Goal: Task Accomplishment & Management: Use online tool/utility

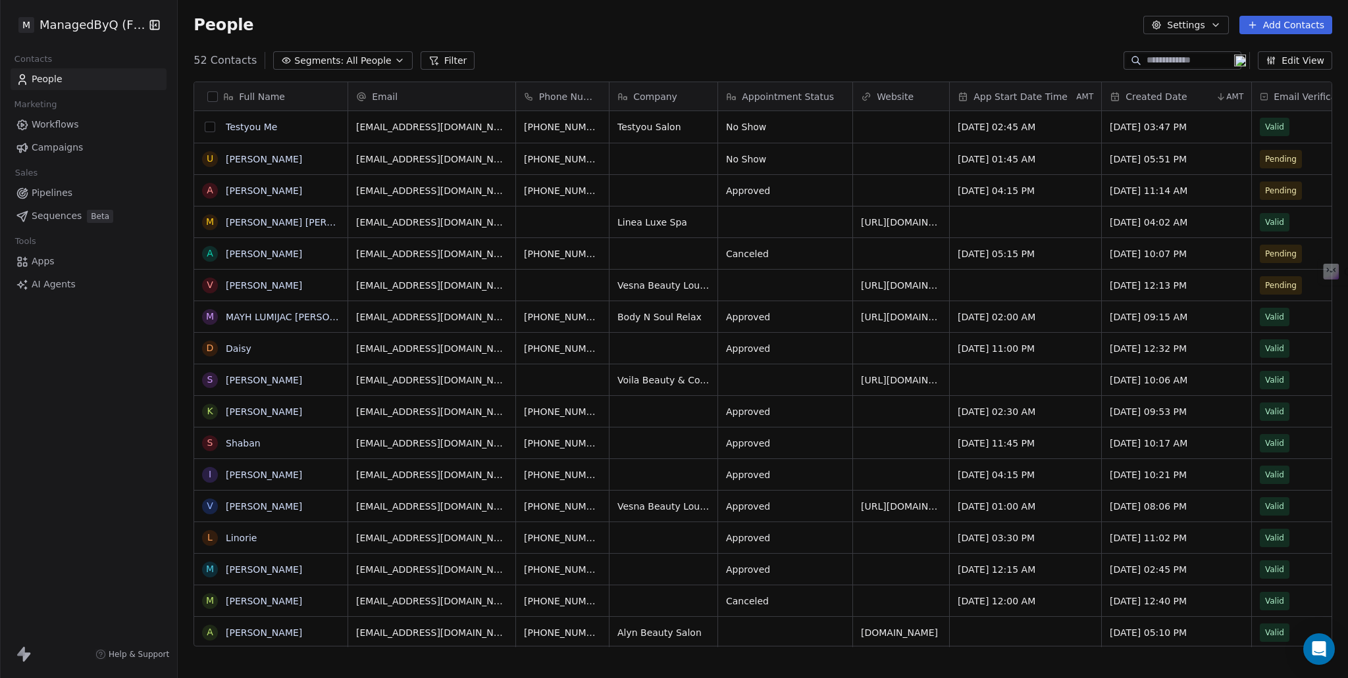
scroll to position [11, 11]
click at [209, 128] on button "grid" at bounding box center [210, 127] width 11 height 11
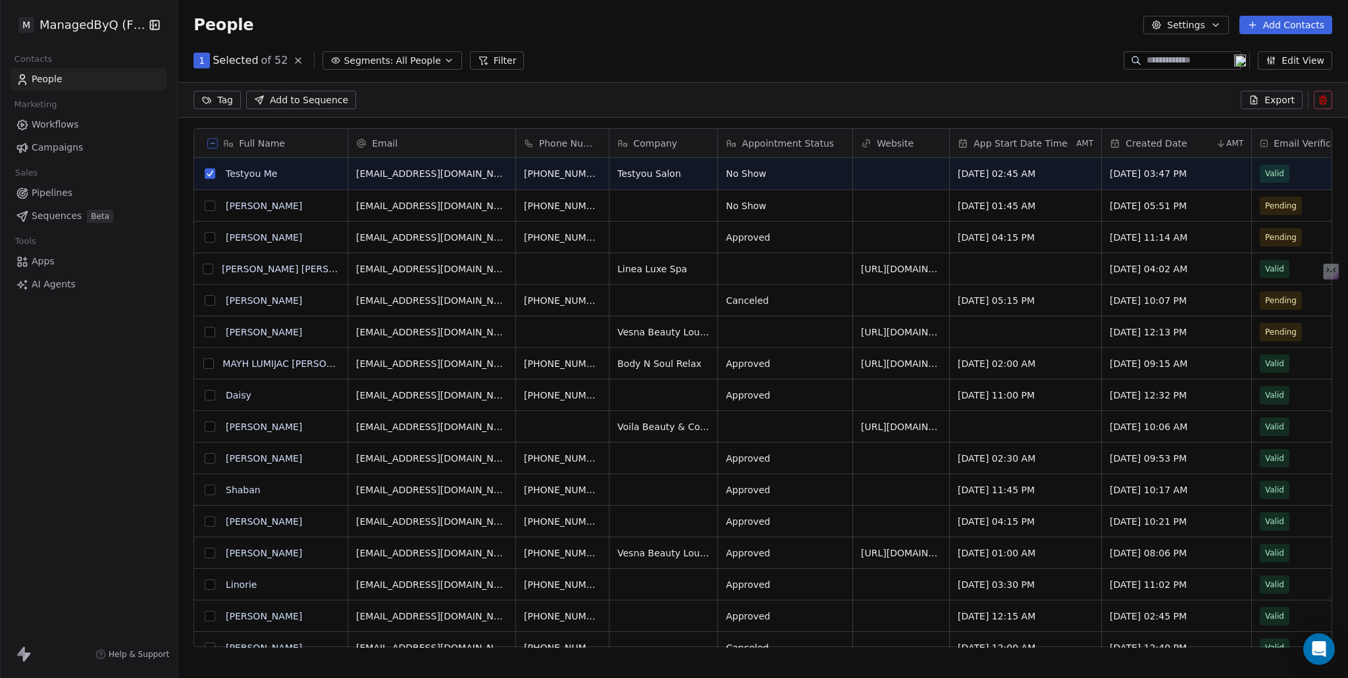
scroll to position [541, 1159]
click at [455, 176] on span "dummy7@plyon.app" at bounding box center [435, 177] width 157 height 26
click at [388, 173] on input "**********" at bounding box center [432, 174] width 162 height 26
type input "**********"
click at [482, 98] on html "M ManagedByQ (FZE) Contacts People Marketing Workflows Campaigns Sales Pipeline…" at bounding box center [674, 339] width 1348 height 678
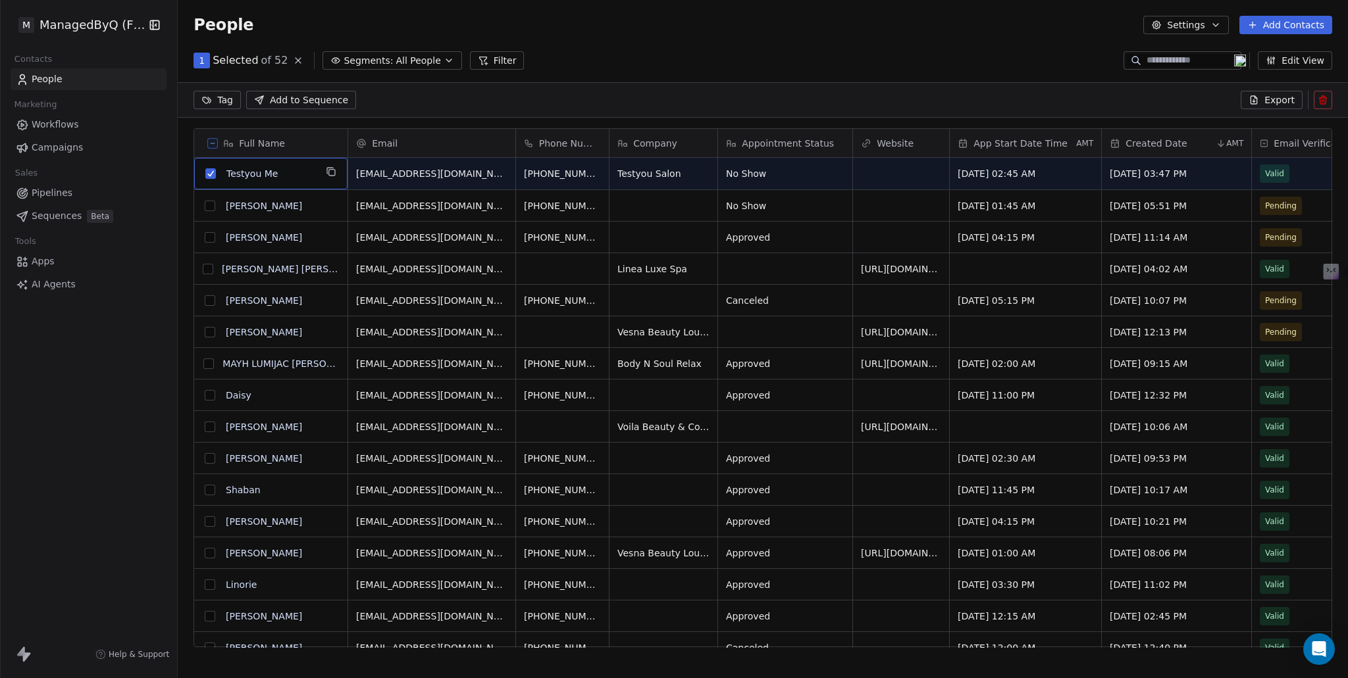
click at [301, 170] on span "Testyou Me" at bounding box center [270, 173] width 89 height 13
drag, startPoint x: 278, startPoint y: 172, endPoint x: 118, endPoint y: 157, distance: 160.0
click at [118, 157] on html "M ManagedByQ (FZE) Contacts People Marketing Workflows Campaigns Sales Pipeline…" at bounding box center [674, 339] width 1348 height 678
click at [213, 168] on textarea "**********" at bounding box center [271, 179] width 152 height 41
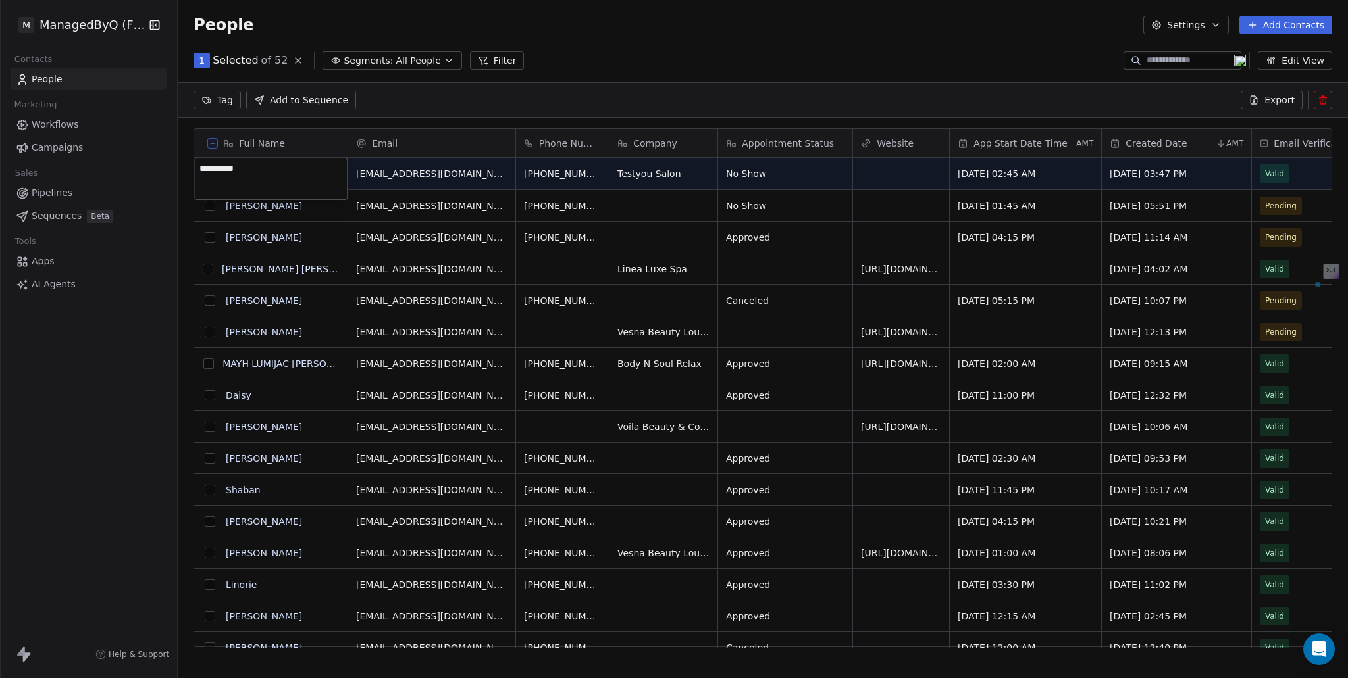
click at [627, 58] on html "M ManagedByQ (FZE) Contacts People Marketing Workflows Campaigns Sales Pipeline…" at bounding box center [674, 344] width 1348 height 688
click at [216, 147] on button at bounding box center [212, 143] width 11 height 11
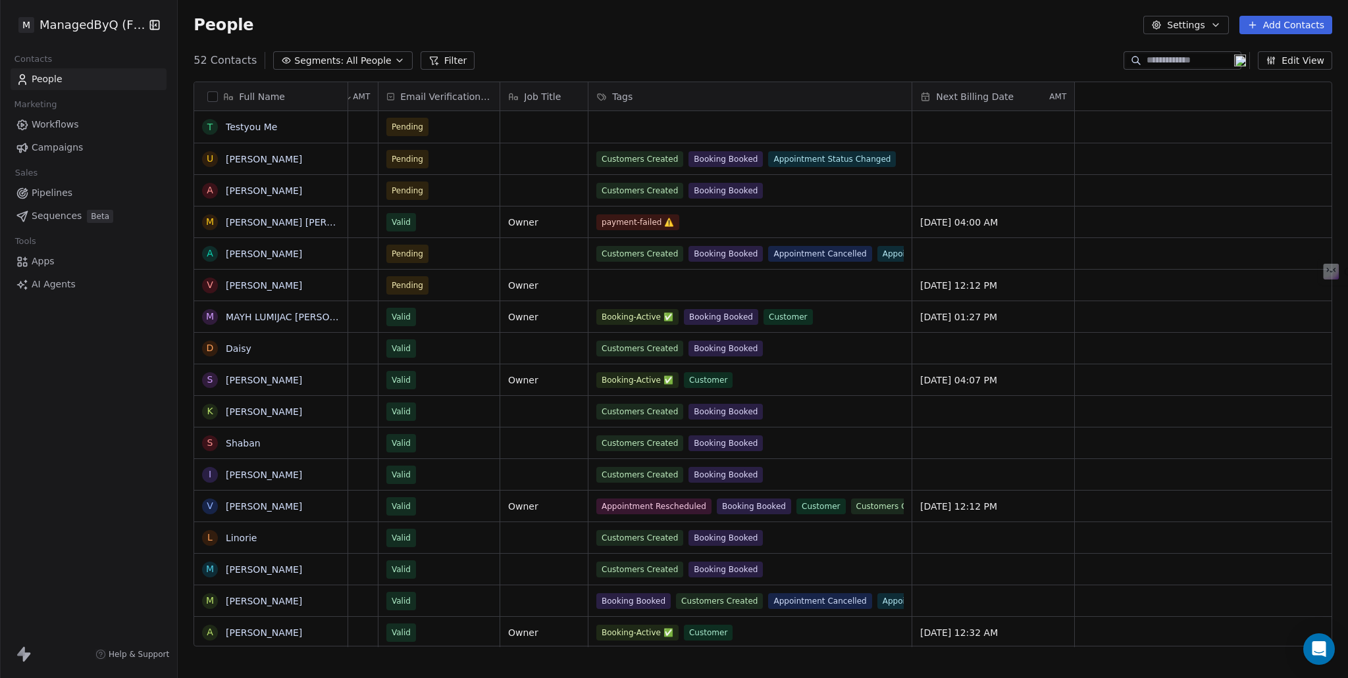
scroll to position [0, 0]
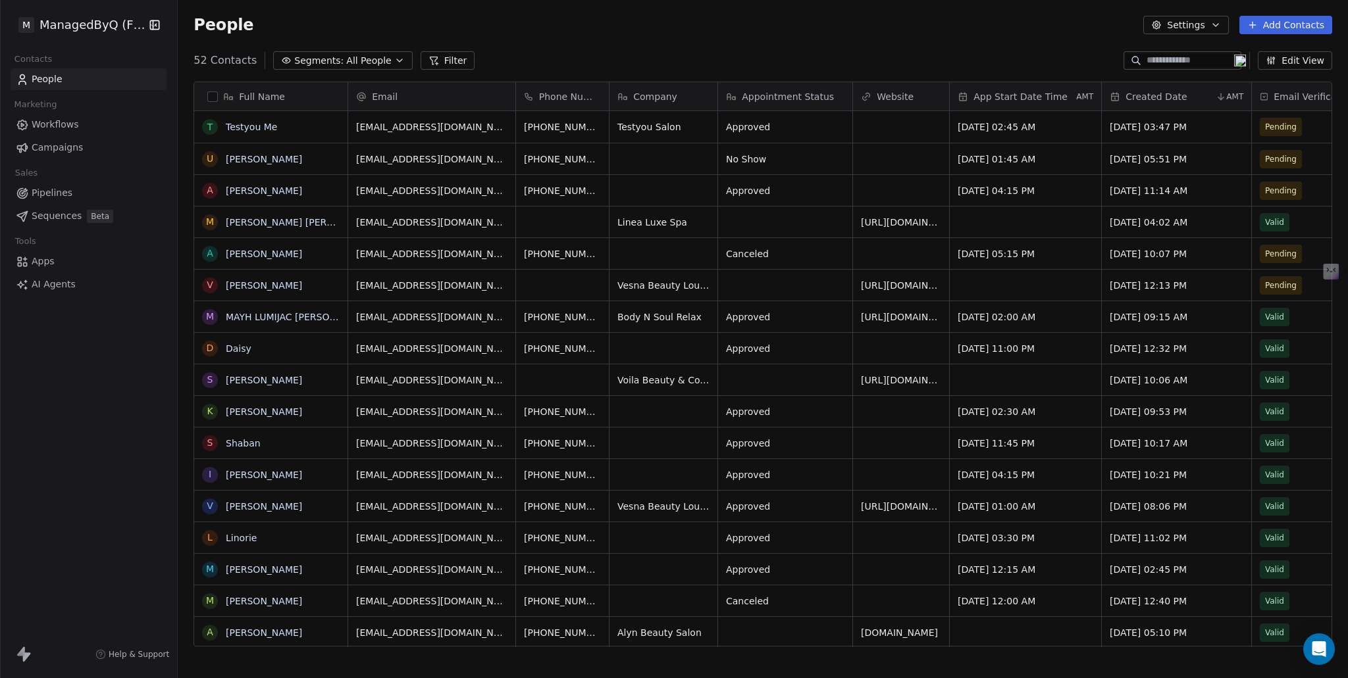
click at [134, 26] on html "M ManagedByQ (FZE) Contacts People Marketing Workflows Campaigns Sales Pipeline…" at bounding box center [674, 339] width 1348 height 678
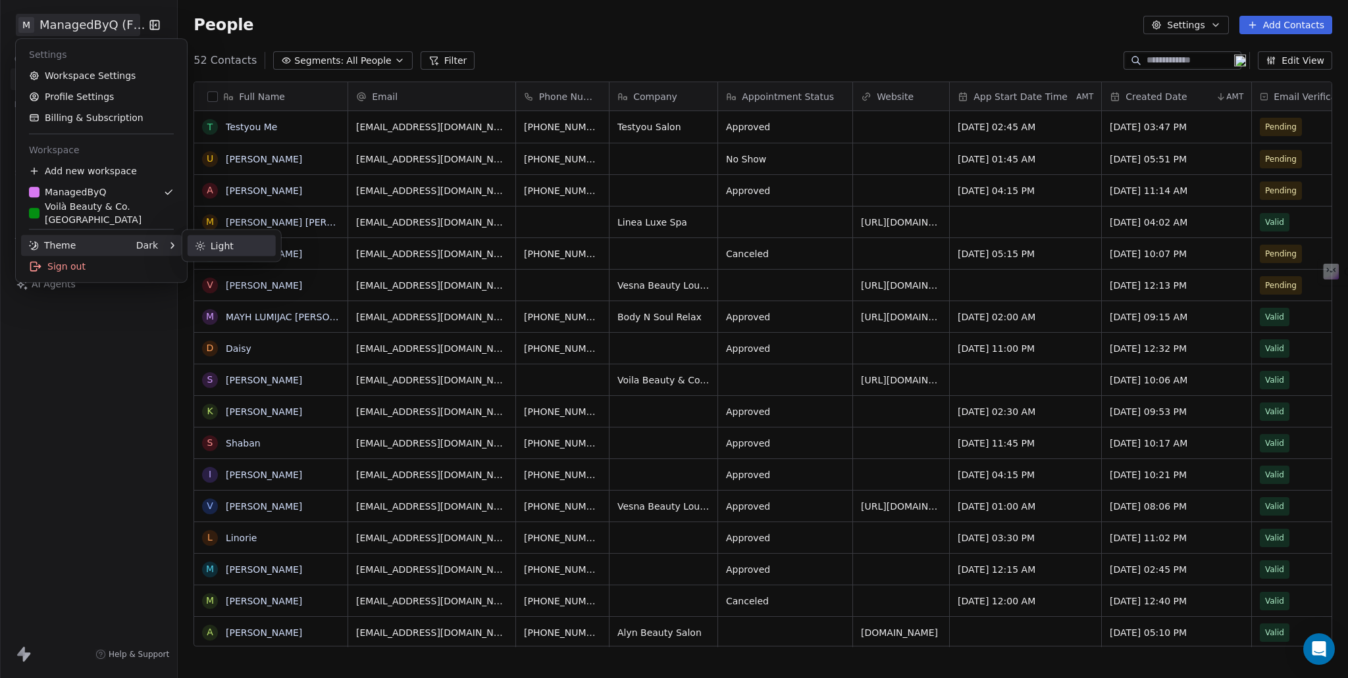
click at [242, 247] on div "Light" at bounding box center [232, 246] width 88 height 21
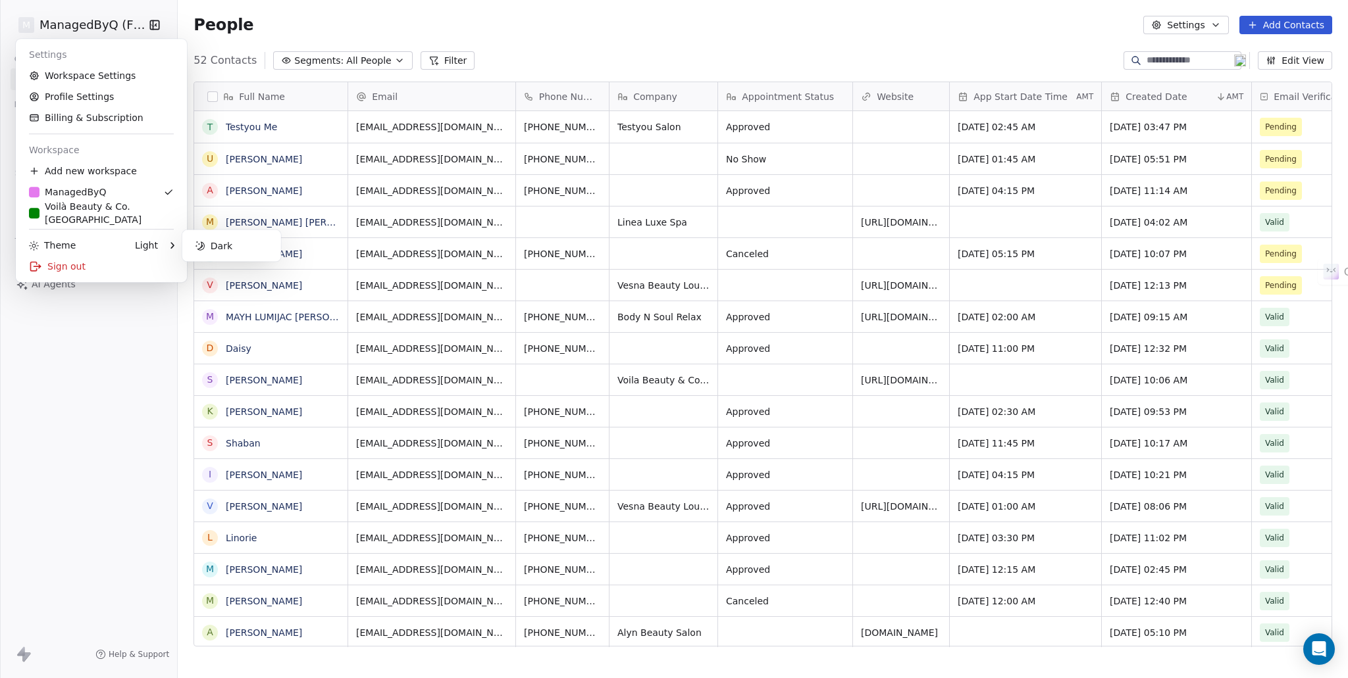
click at [95, 368] on html "M ManagedByQ (FZE) Contacts People Marketing Workflows Campaigns Sales Pipeline…" at bounding box center [674, 339] width 1348 height 678
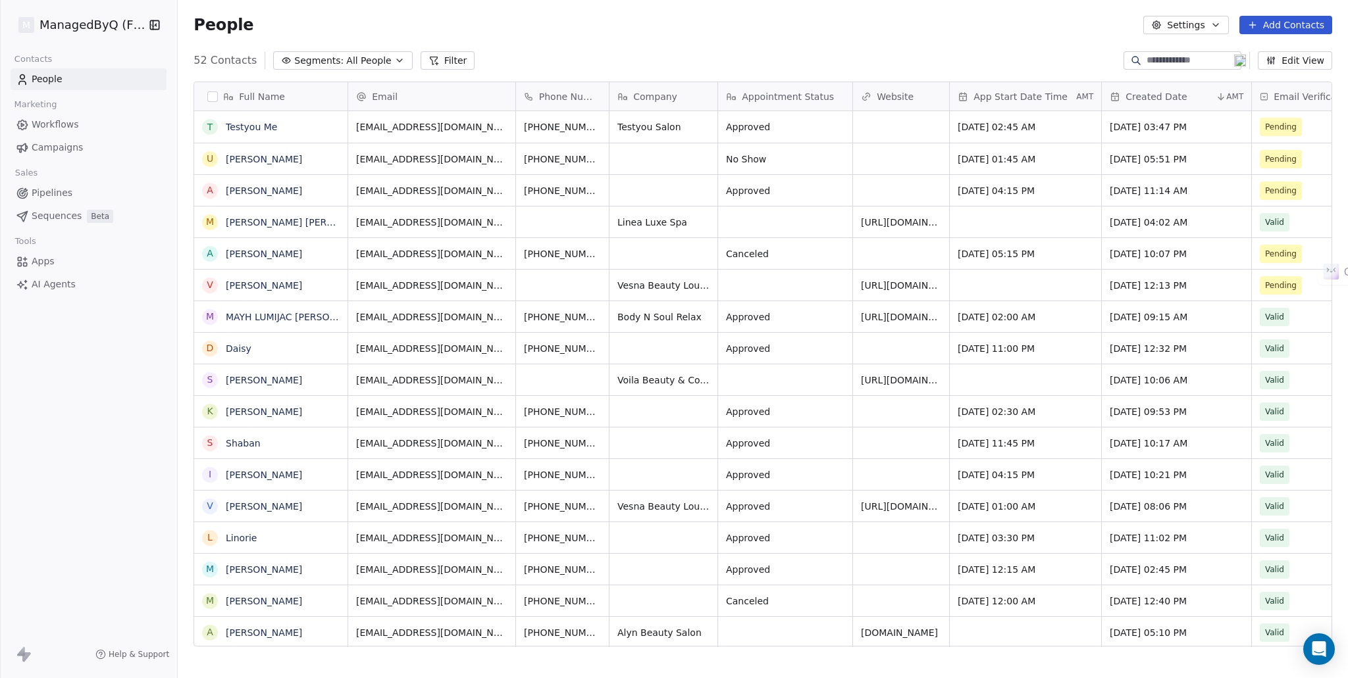
click at [43, 261] on span "Apps" at bounding box center [43, 262] width 23 height 14
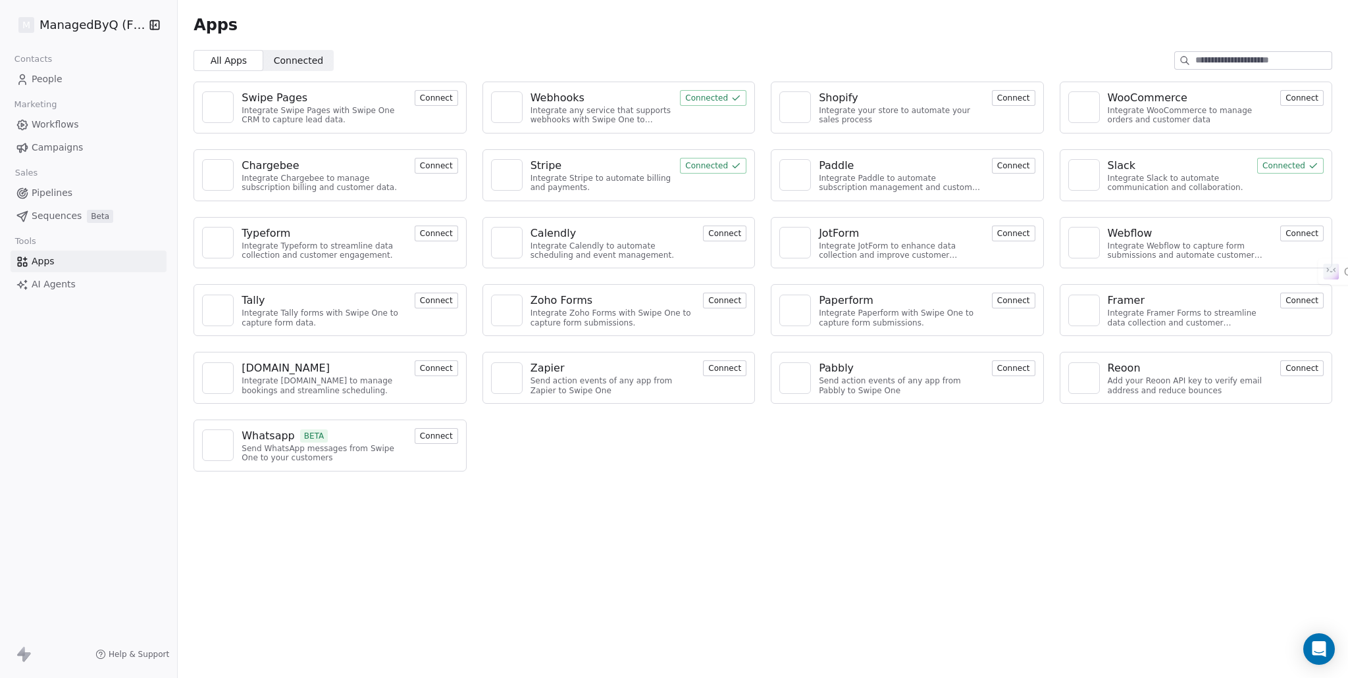
click at [268, 57] on span "Connected Connected" at bounding box center [298, 60] width 70 height 21
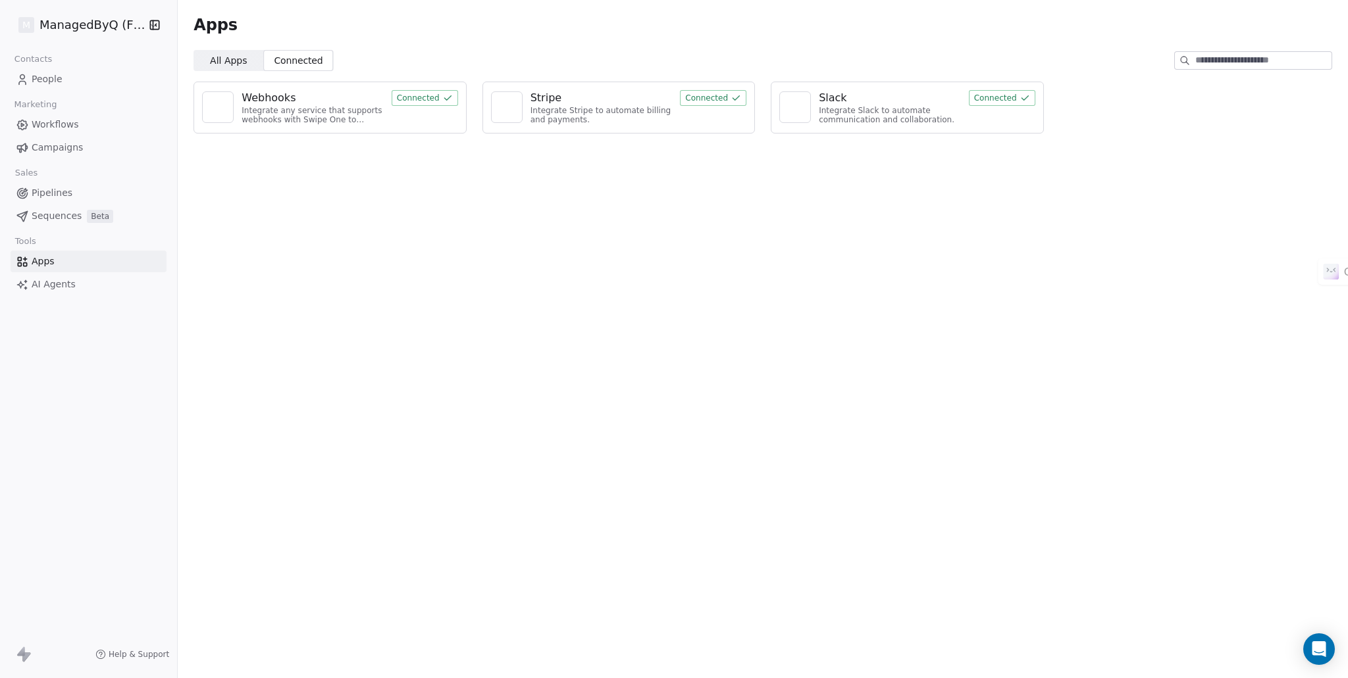
click at [322, 99] on div "Webhooks" at bounding box center [313, 98] width 142 height 16
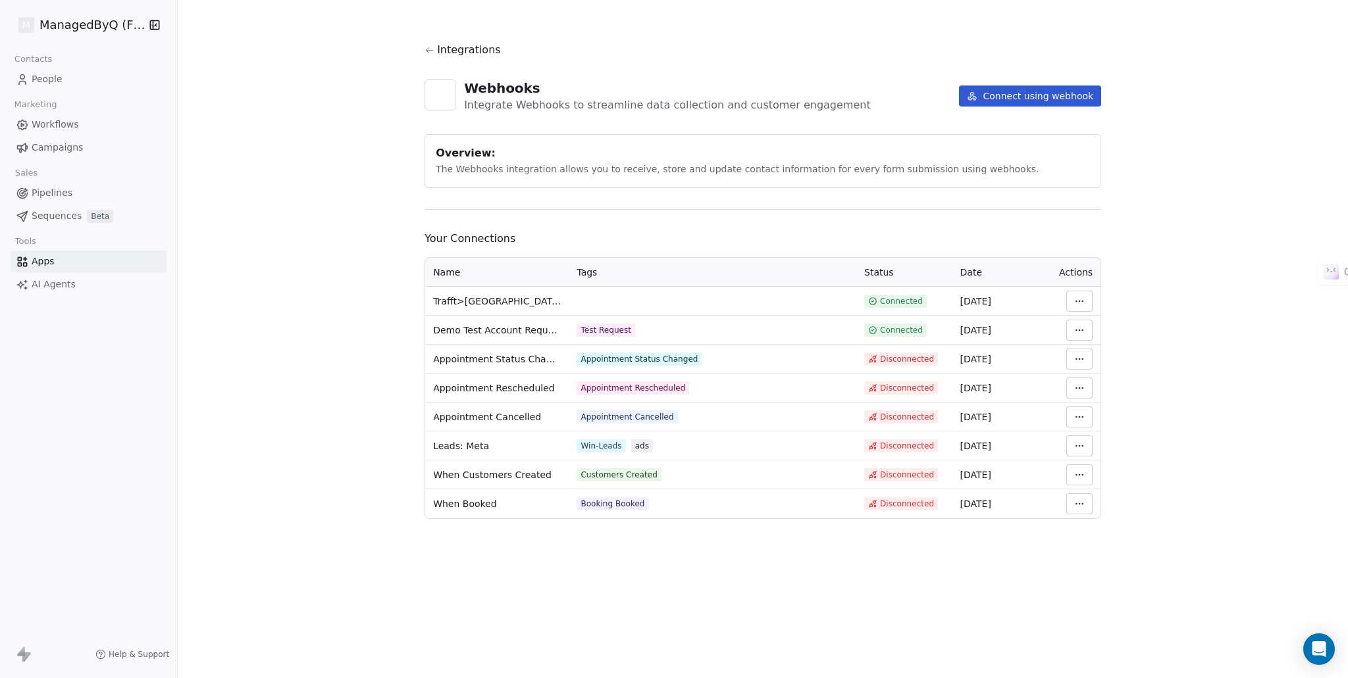
click at [646, 291] on td at bounding box center [713, 301] width 288 height 29
click at [642, 297] on td at bounding box center [713, 301] width 288 height 29
click at [1080, 299] on html "M ManagedByQ (FZE) Contacts People Marketing Workflows Campaigns Sales Pipeline…" at bounding box center [674, 339] width 1348 height 678
click at [1107, 393] on div "Manage Mapping" at bounding box center [1118, 393] width 95 height 21
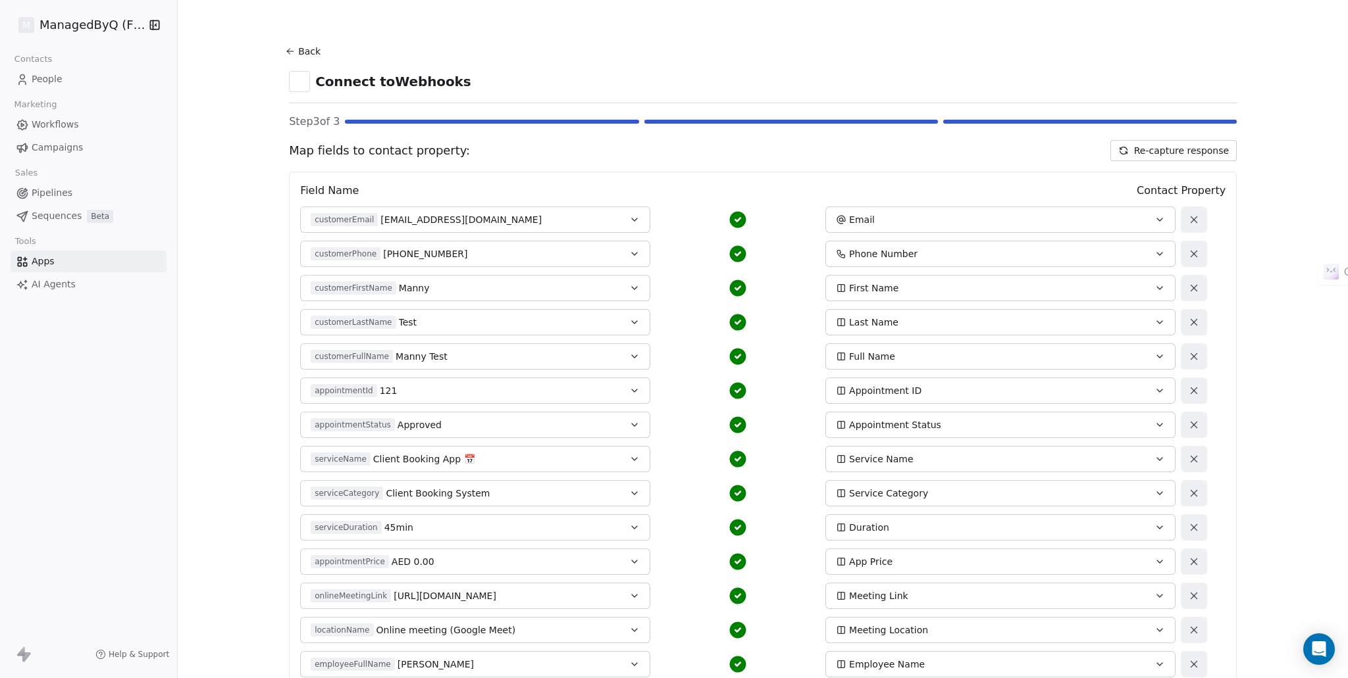
click at [1136, 151] on button "Re-capture response" at bounding box center [1173, 150] width 126 height 21
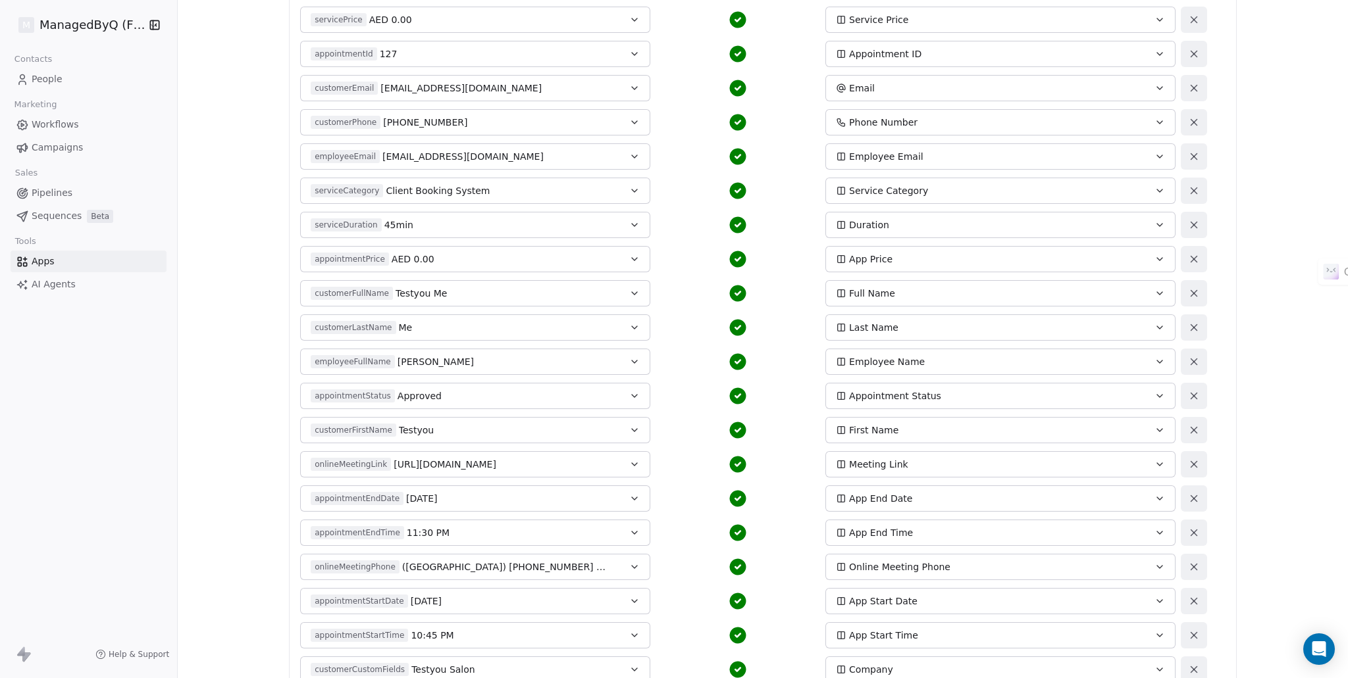
scroll to position [626, 0]
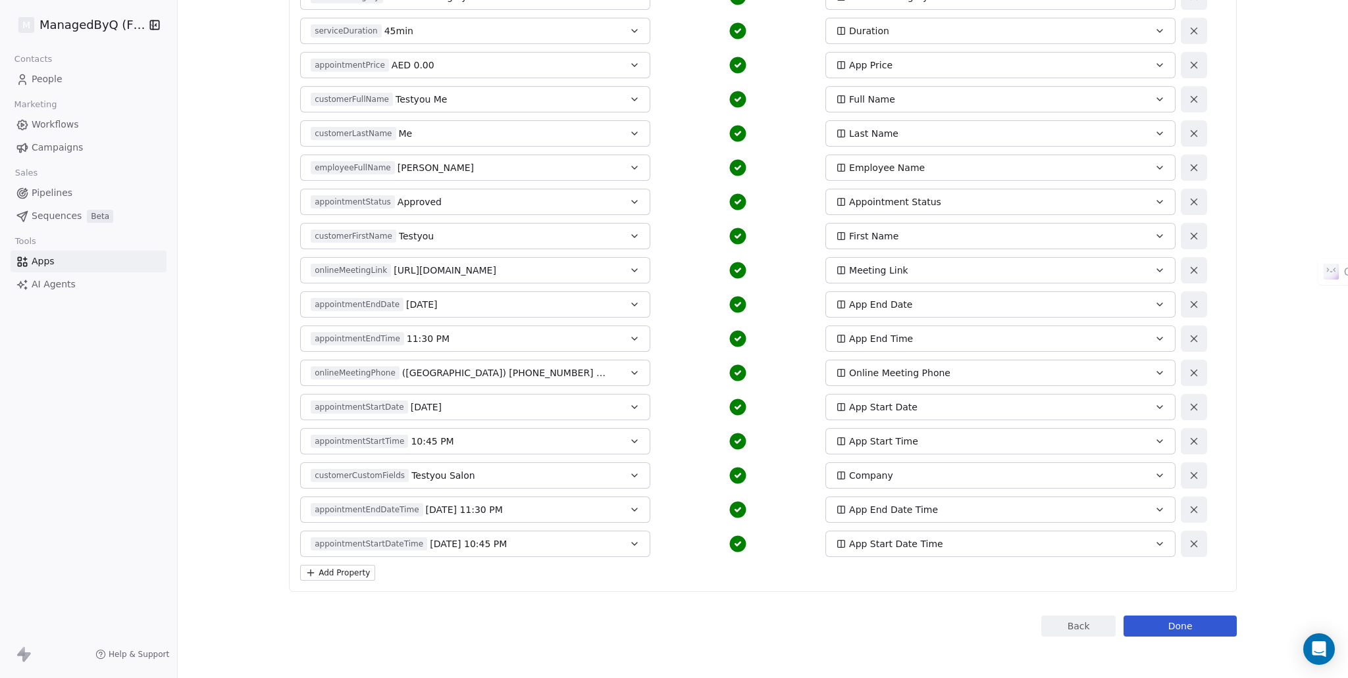
click at [1190, 628] on button "Done" at bounding box center [1179, 626] width 113 height 21
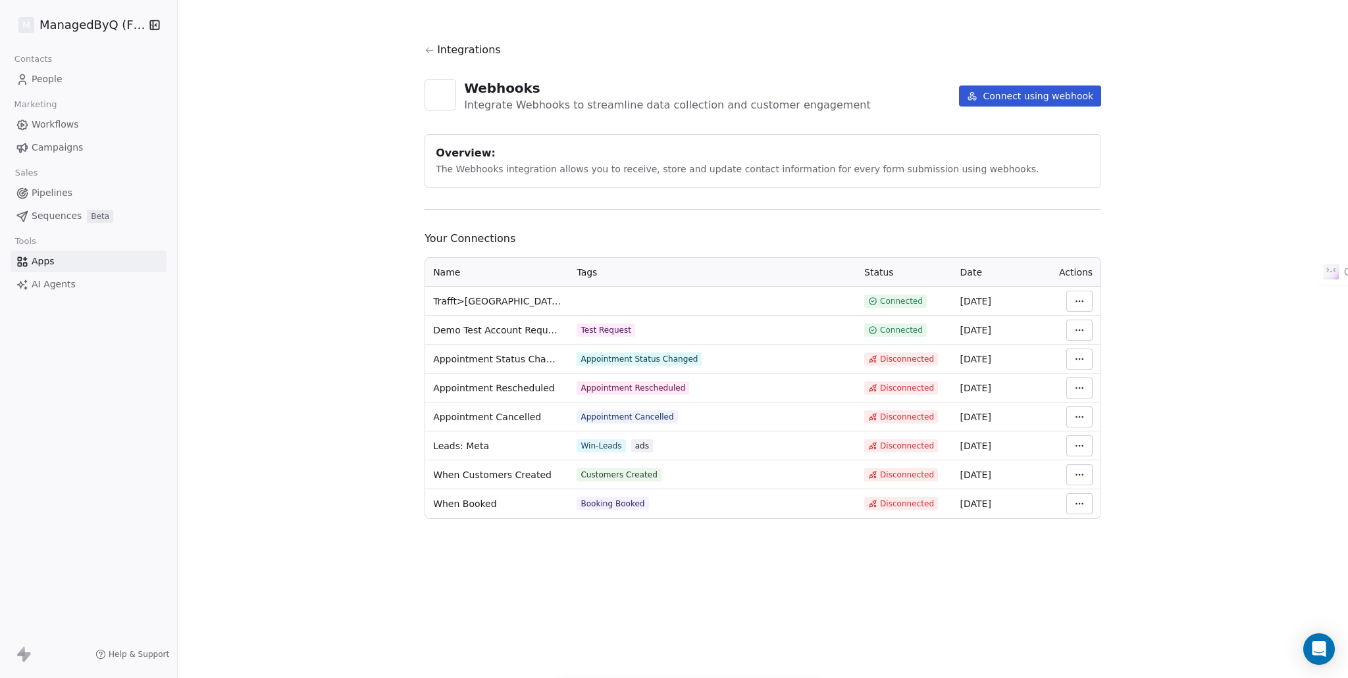
click at [42, 74] on span "People" at bounding box center [47, 79] width 31 height 14
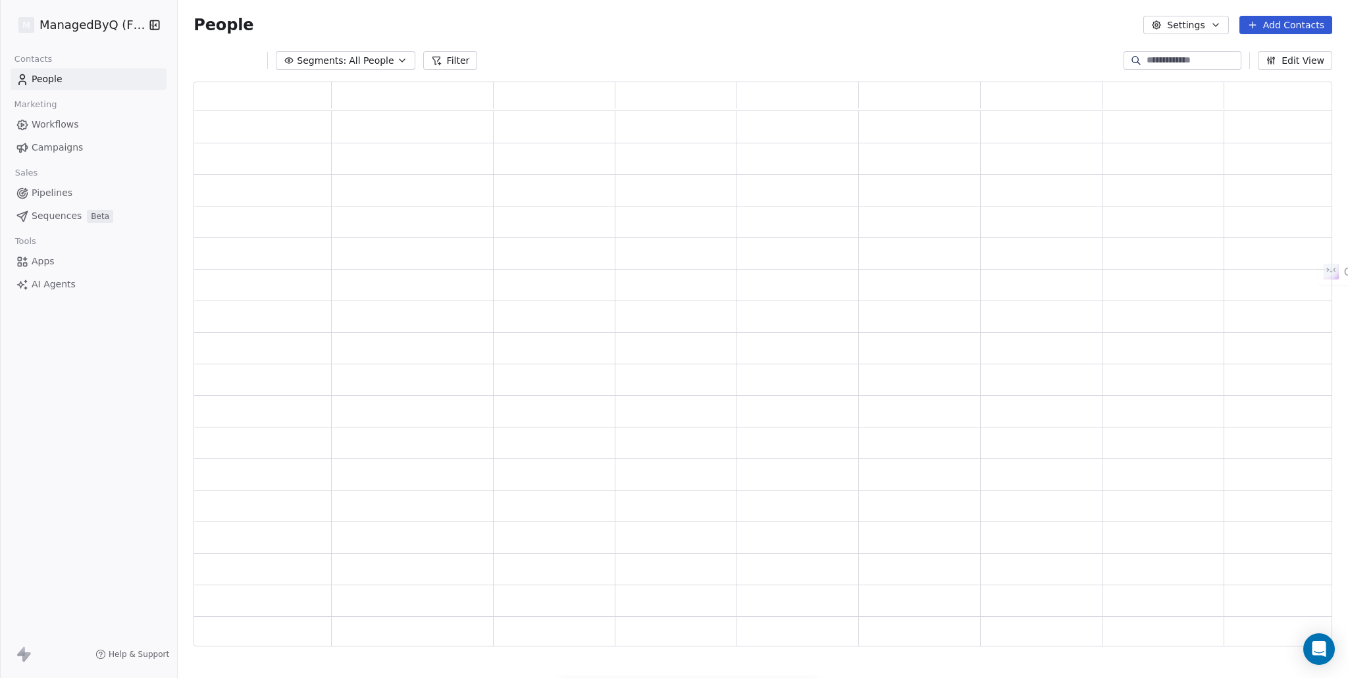
scroll to position [555, 1128]
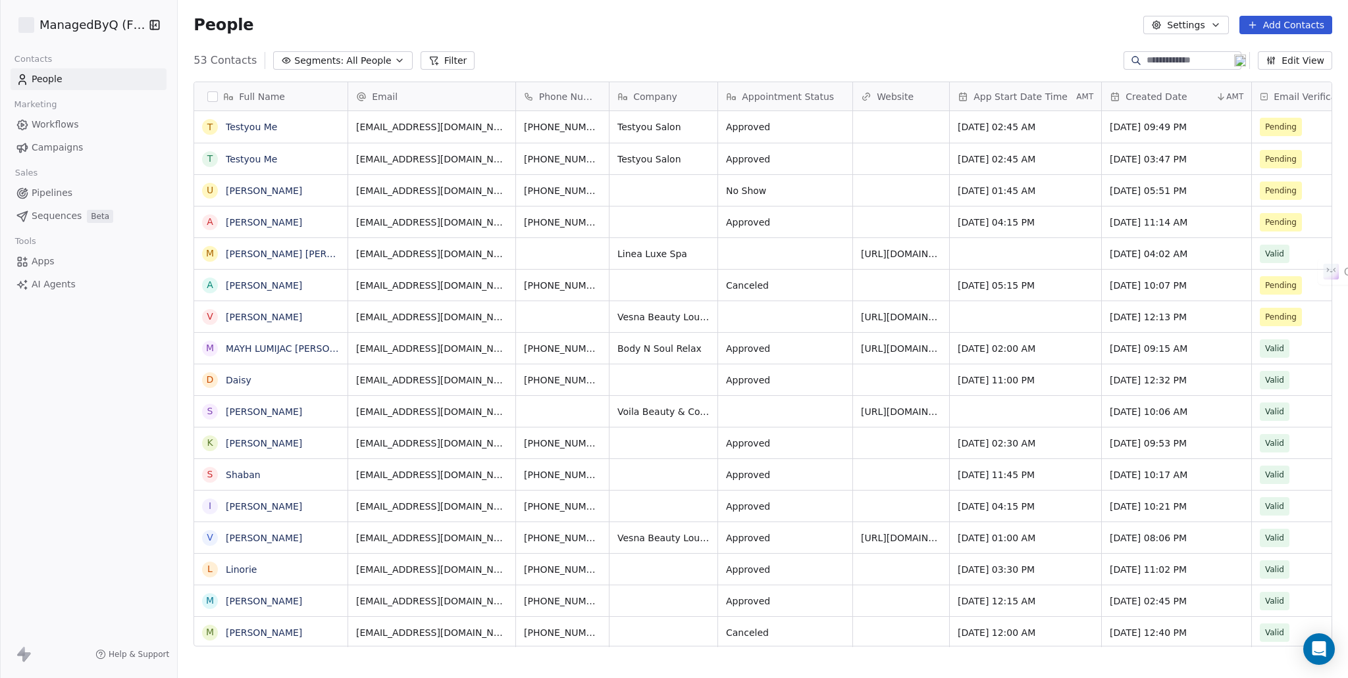
scroll to position [587, 1159]
click at [1095, 89] on div "Full Name T Testyou Me T Testyou Me U UMER Shafiq A Alija M Maria teresa gombio…" at bounding box center [762, 364] width 1137 height 565
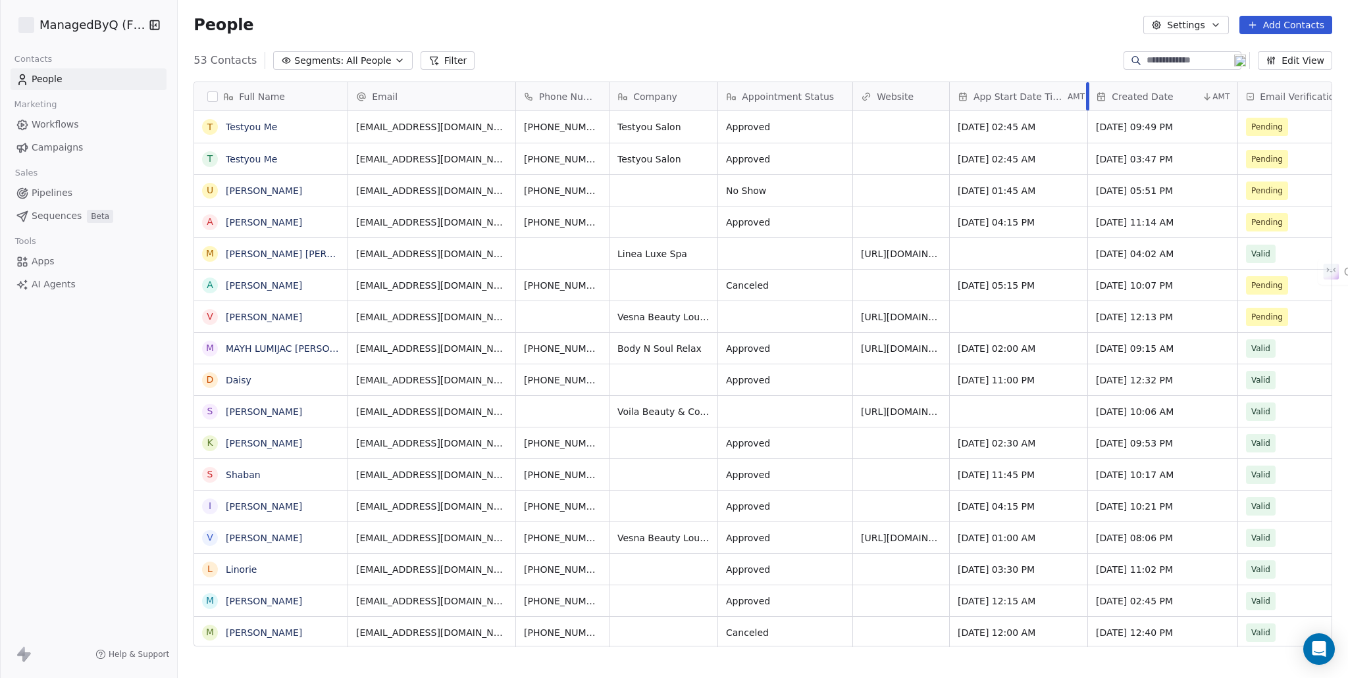
drag, startPoint x: 1100, startPoint y: 101, endPoint x: 1086, endPoint y: 101, distance: 13.8
click at [1086, 101] on div at bounding box center [1087, 96] width 3 height 28
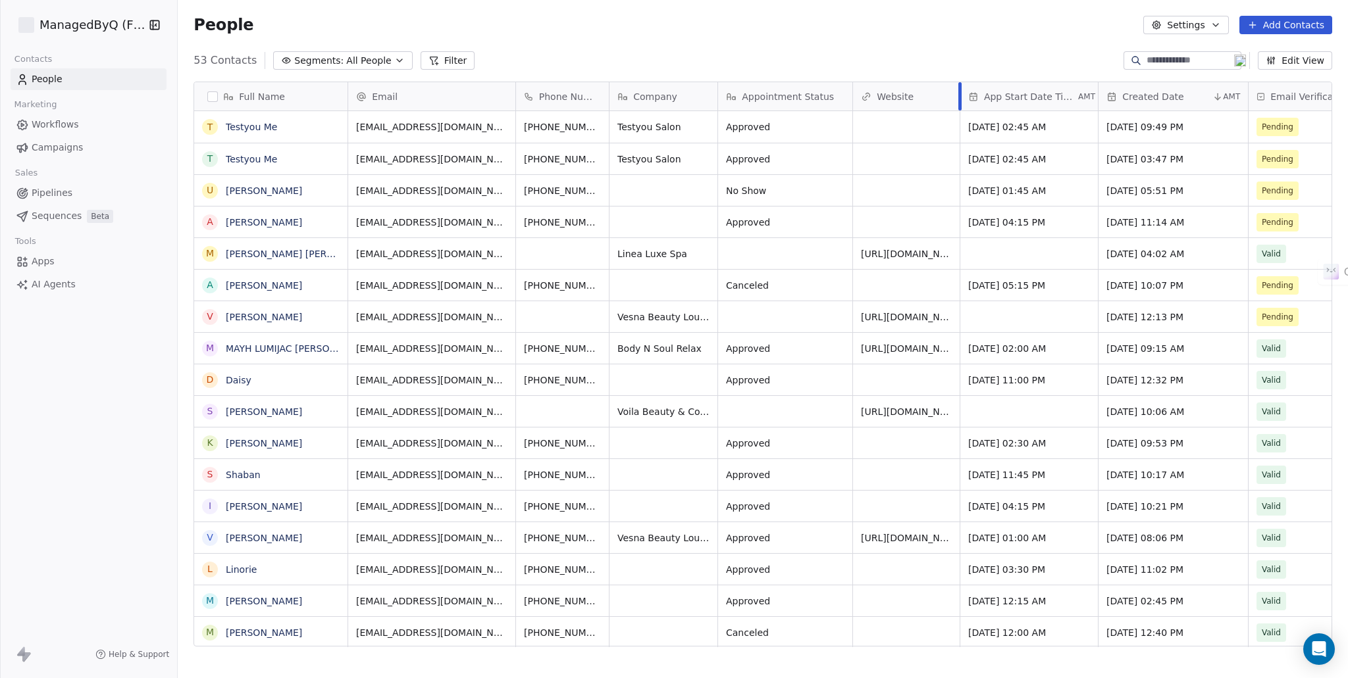
drag, startPoint x: 948, startPoint y: 94, endPoint x: 956, endPoint y: 95, distance: 8.6
click at [958, 95] on div at bounding box center [959, 96] width 3 height 28
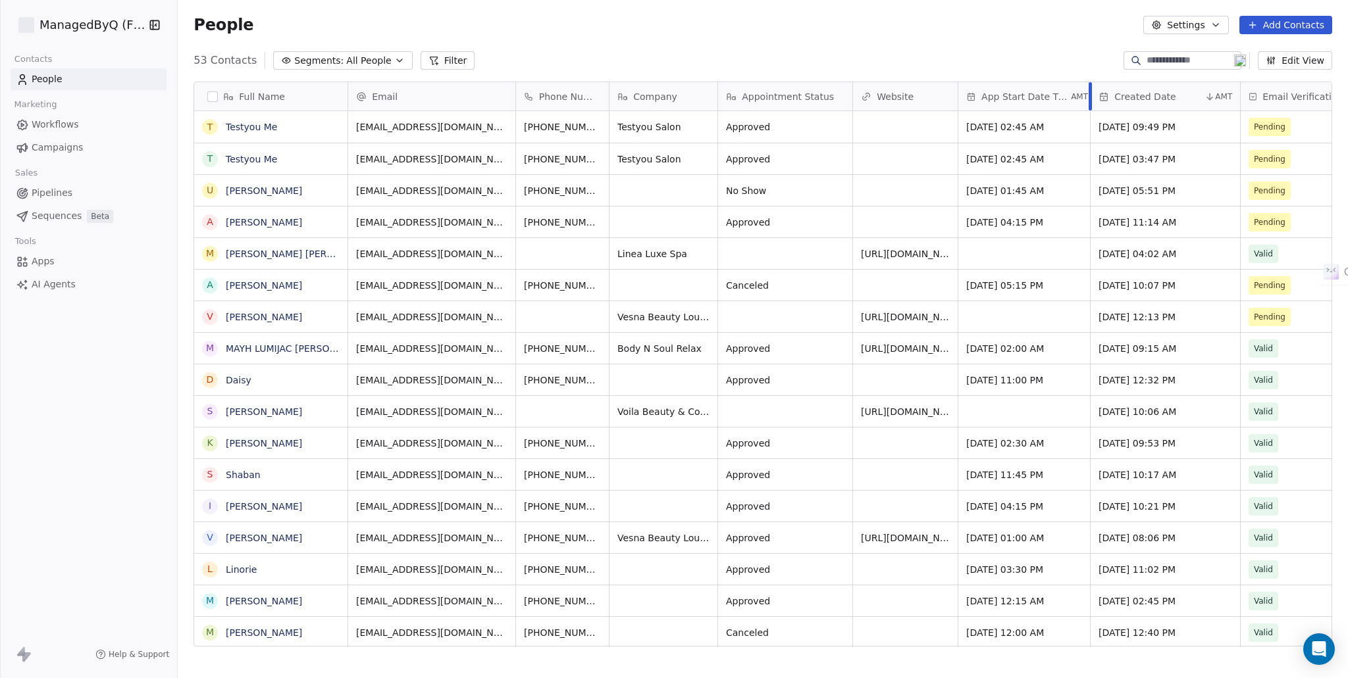
click at [1089, 93] on div at bounding box center [1089, 96] width 3 height 28
click at [211, 126] on button "grid" at bounding box center [210, 127] width 11 height 11
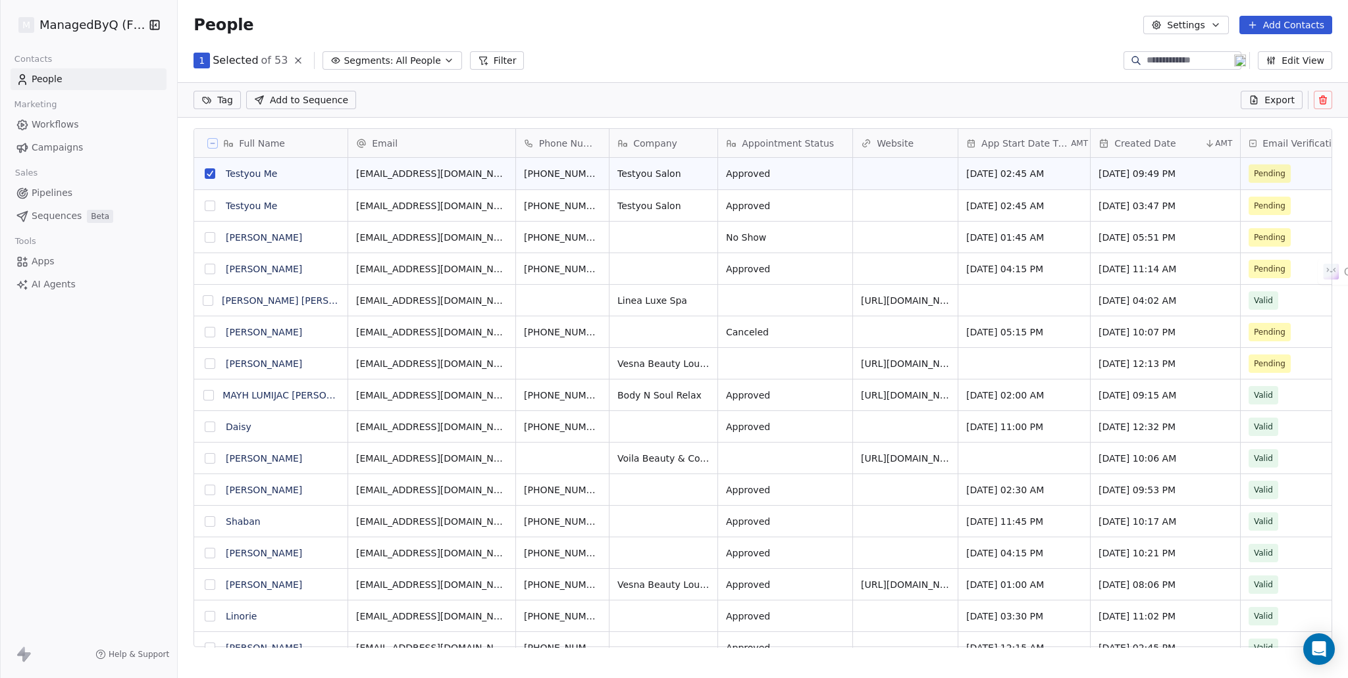
scroll to position [541, 1159]
click at [1323, 101] on icon at bounding box center [1323, 100] width 0 height 3
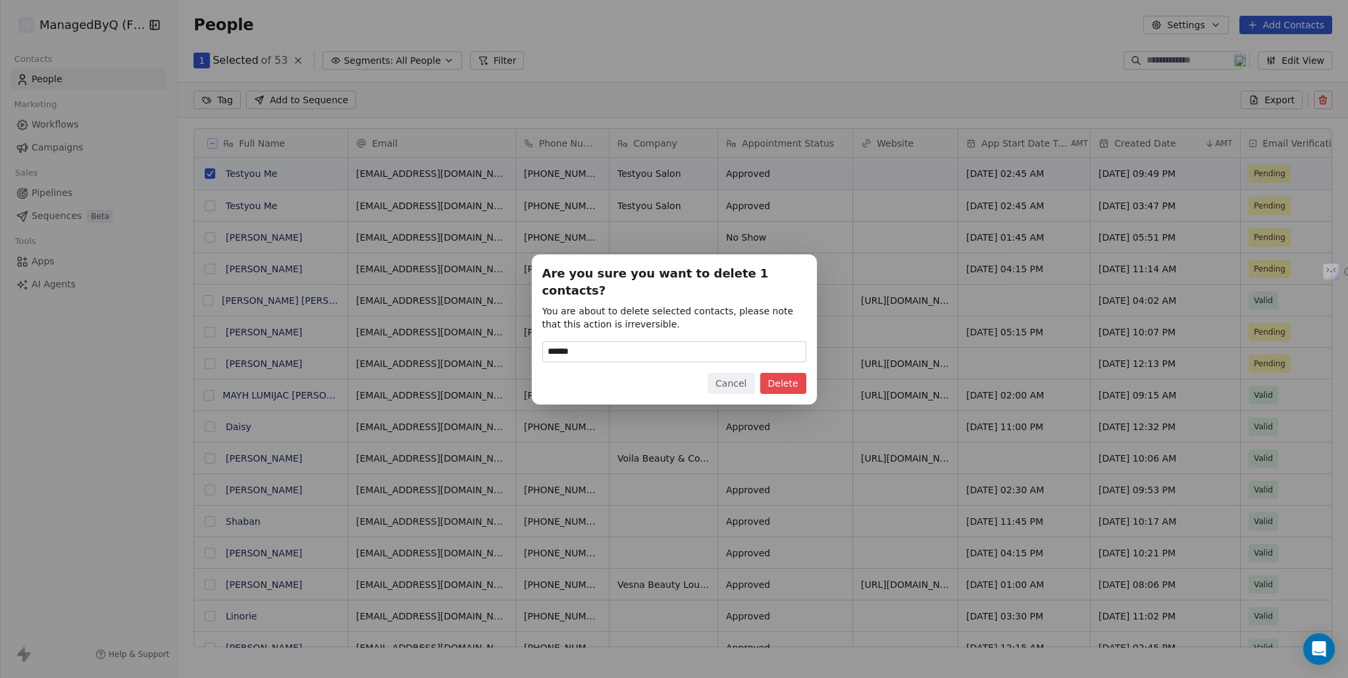
type input "******"
click at [786, 373] on button "Delete" at bounding box center [783, 383] width 46 height 21
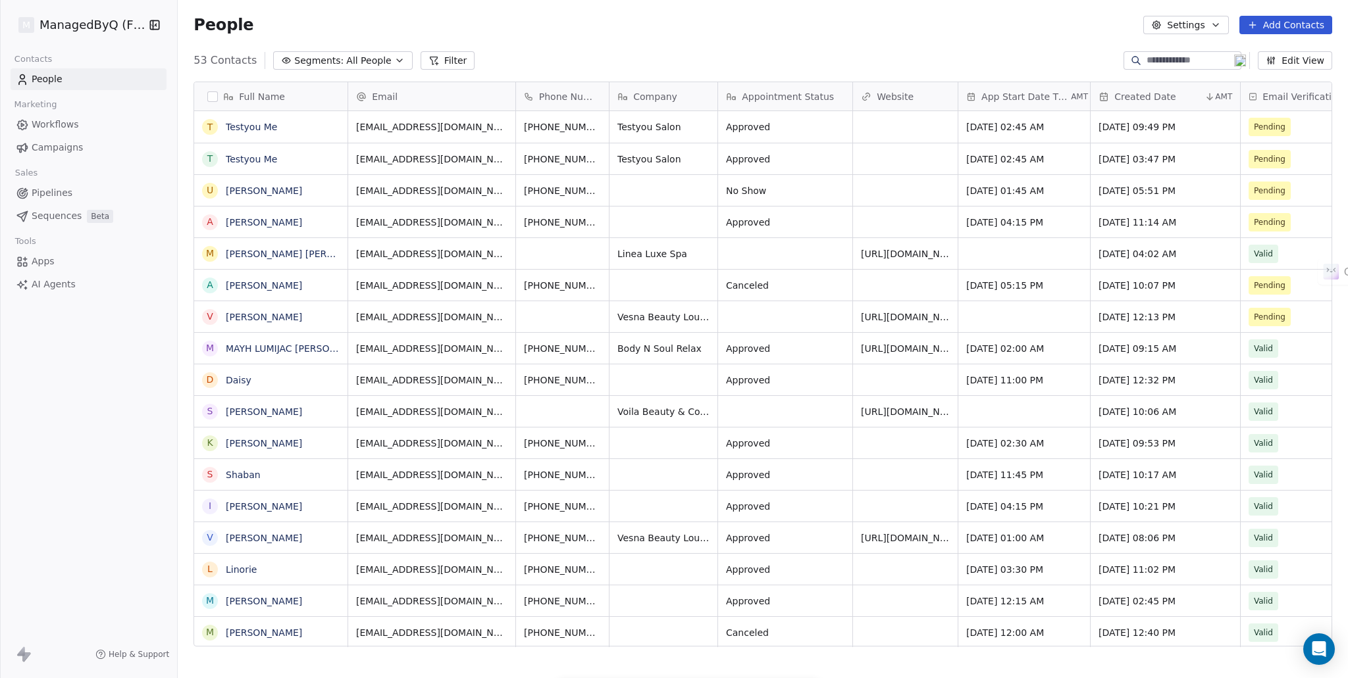
scroll to position [587, 1159]
click at [45, 257] on span "Apps" at bounding box center [43, 262] width 23 height 14
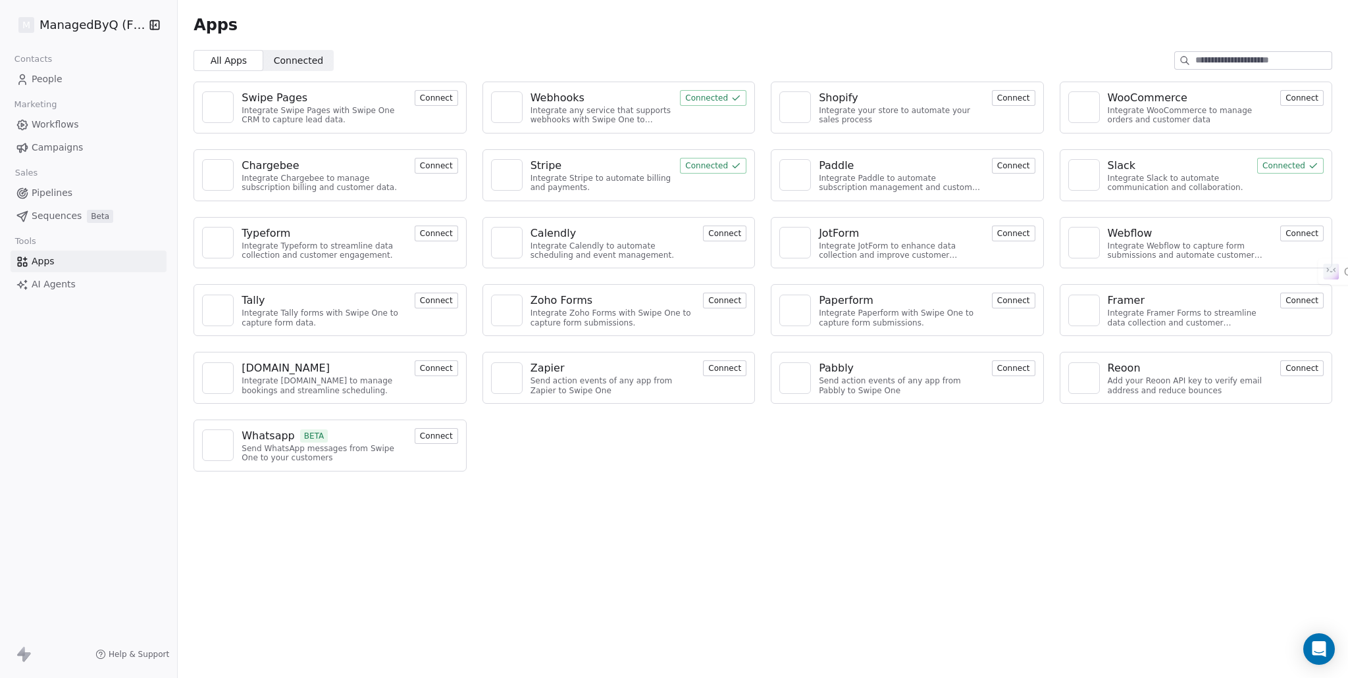
click at [300, 54] on span "Connected" at bounding box center [298, 61] width 49 height 14
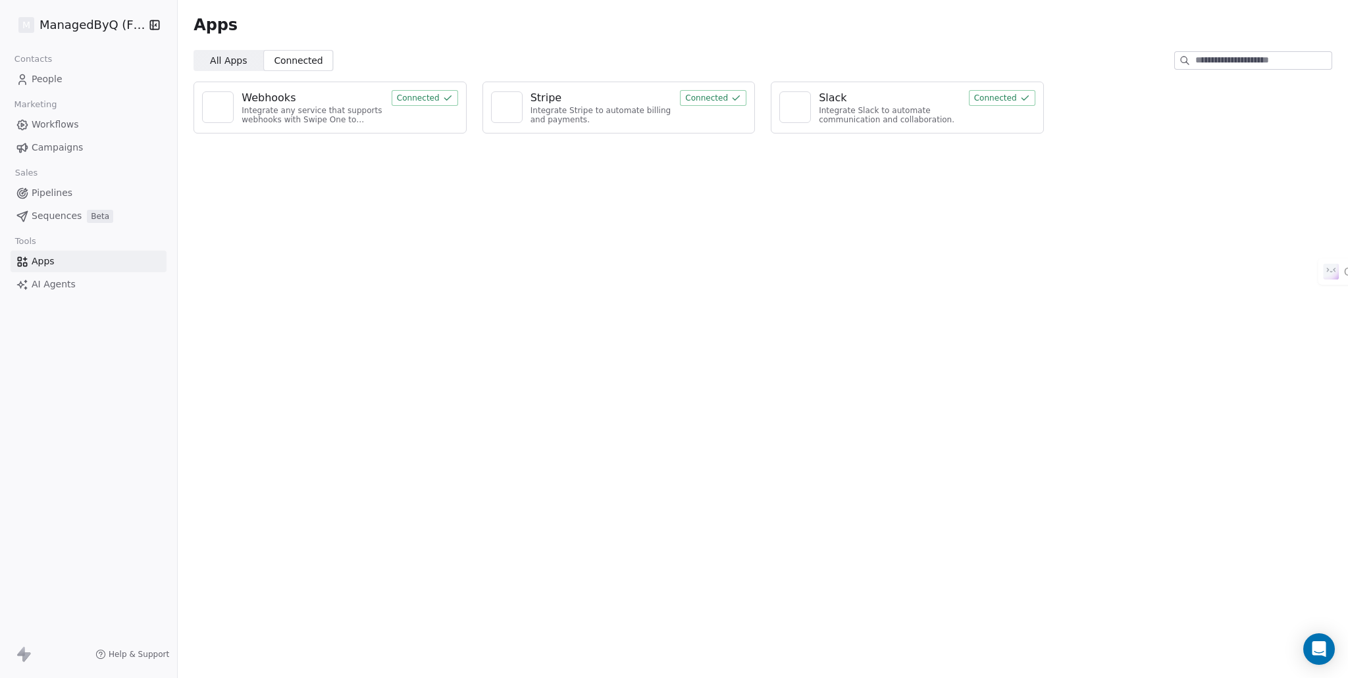
click at [294, 104] on div "Webhooks" at bounding box center [313, 98] width 142 height 16
click at [338, 102] on div "Webhooks" at bounding box center [313, 98] width 142 height 16
click at [371, 93] on div "Webhooks" at bounding box center [313, 98] width 142 height 16
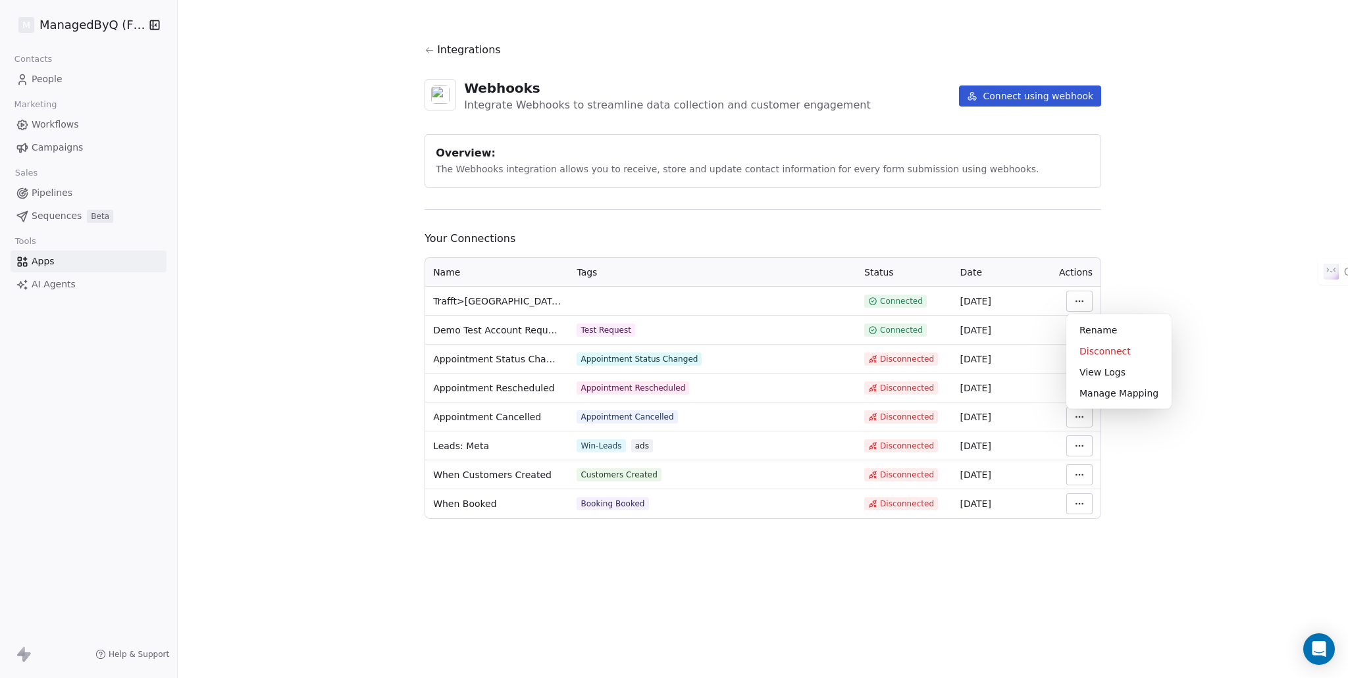
click at [1082, 298] on html "M ManagedByQ (FZE) Contacts People Marketing Workflows Campaigns Sales Pipeline…" at bounding box center [674, 339] width 1348 height 678
click at [1106, 391] on div "Manage Mapping" at bounding box center [1118, 393] width 95 height 21
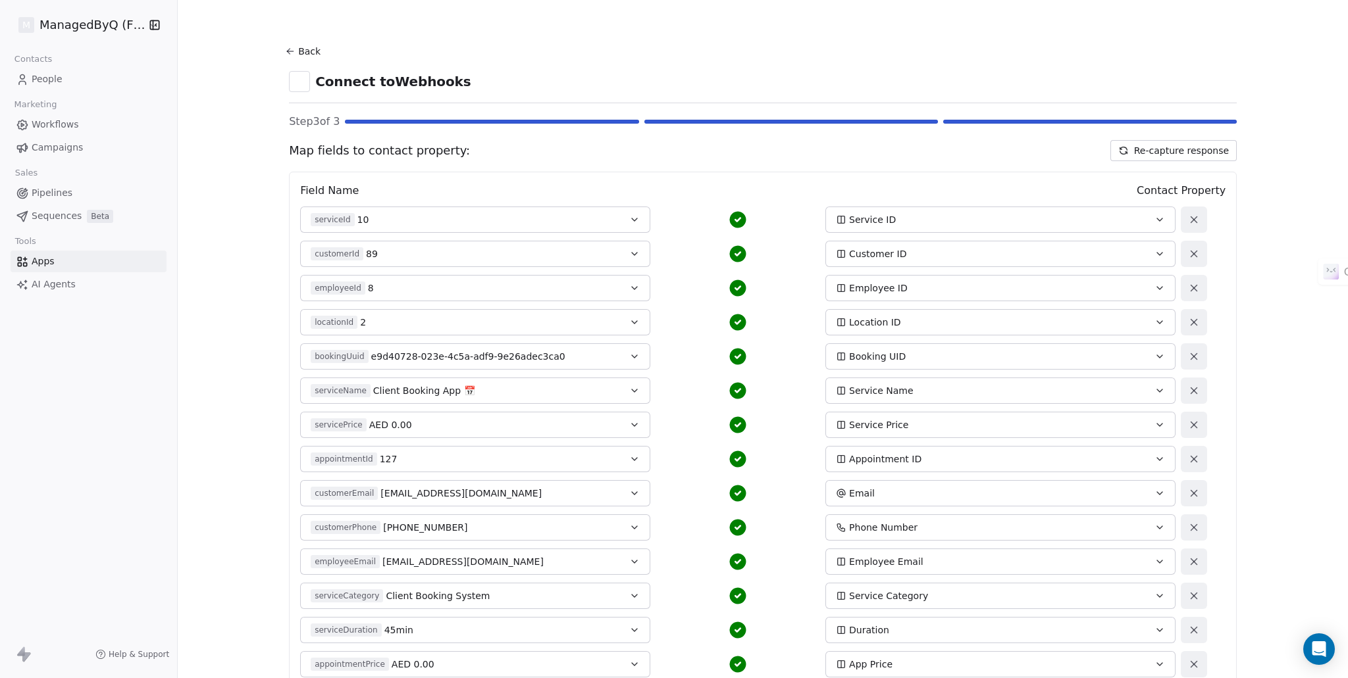
click at [1154, 154] on button "Re-capture response" at bounding box center [1173, 150] width 126 height 21
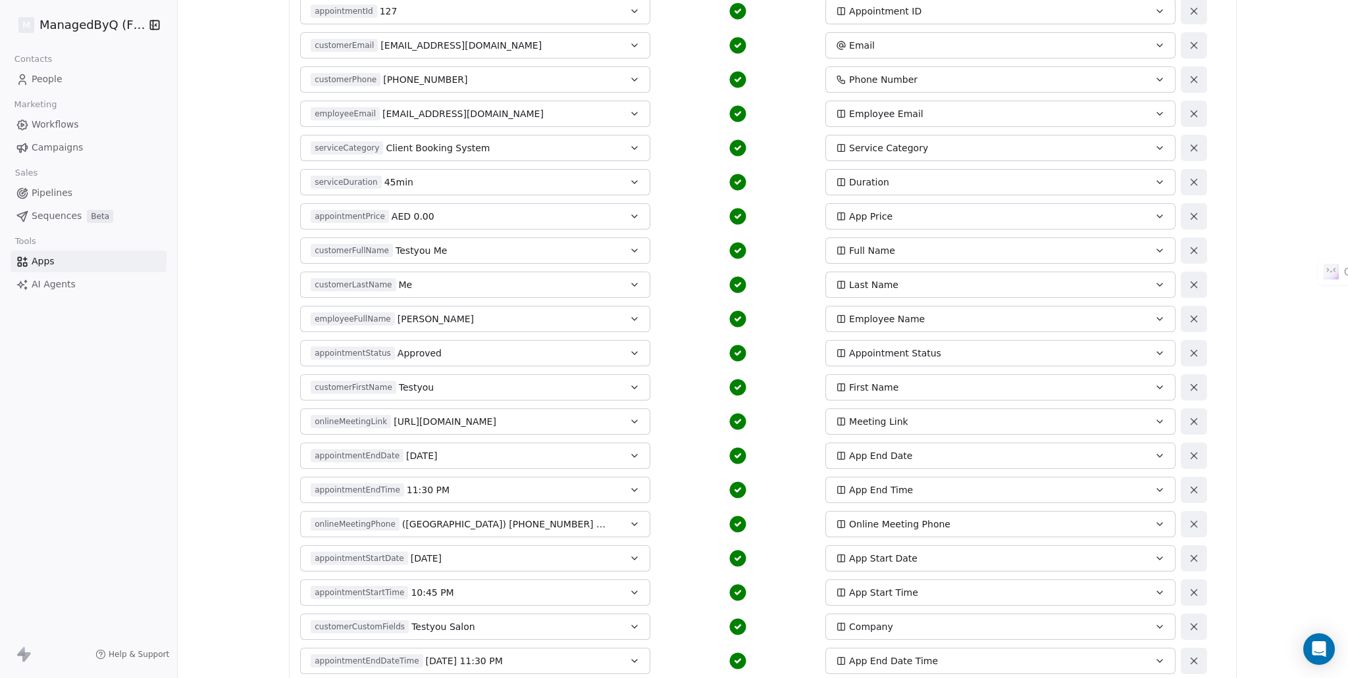
scroll to position [626, 0]
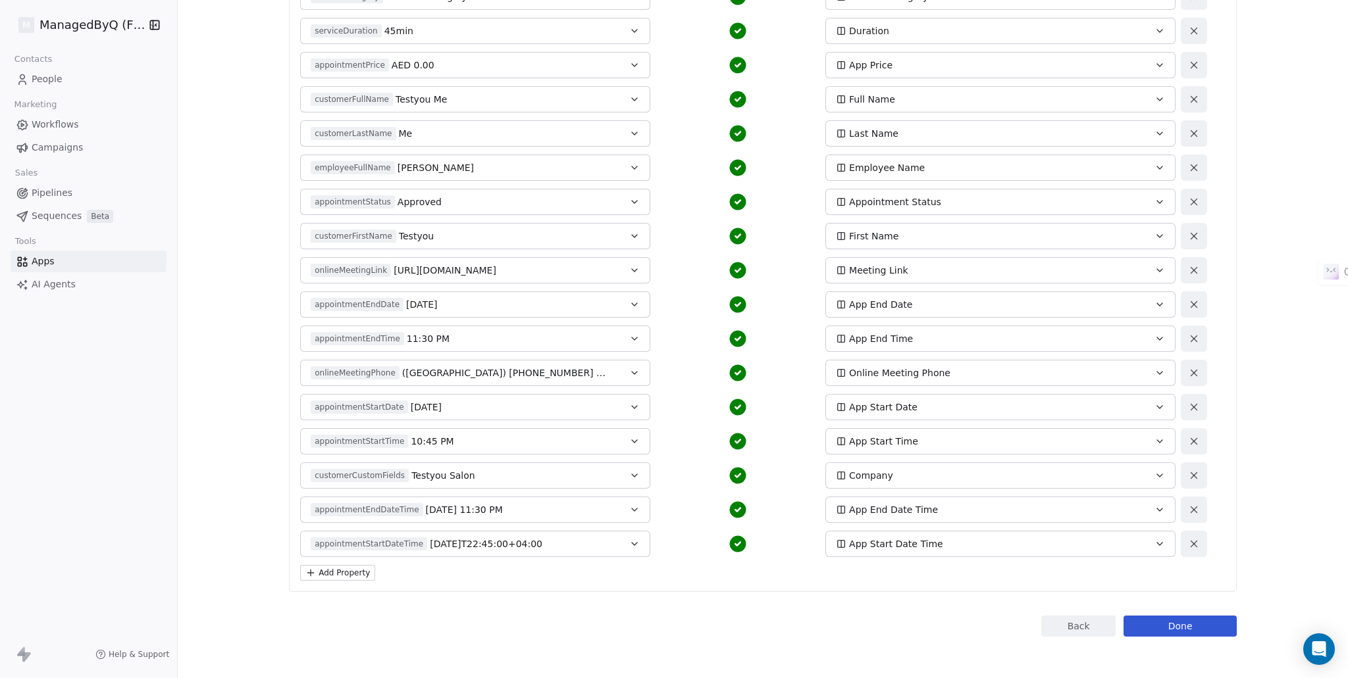
click at [1162, 621] on button "Done" at bounding box center [1179, 626] width 113 height 21
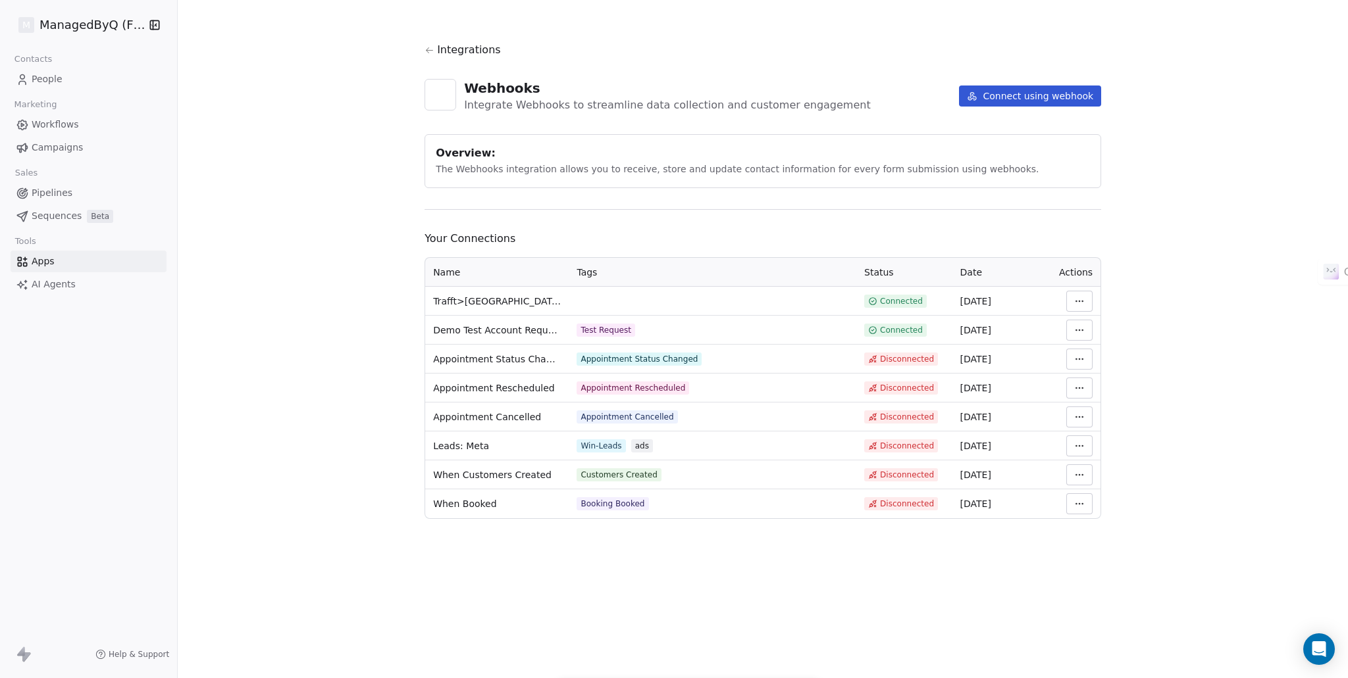
click at [40, 76] on span "People" at bounding box center [47, 79] width 31 height 14
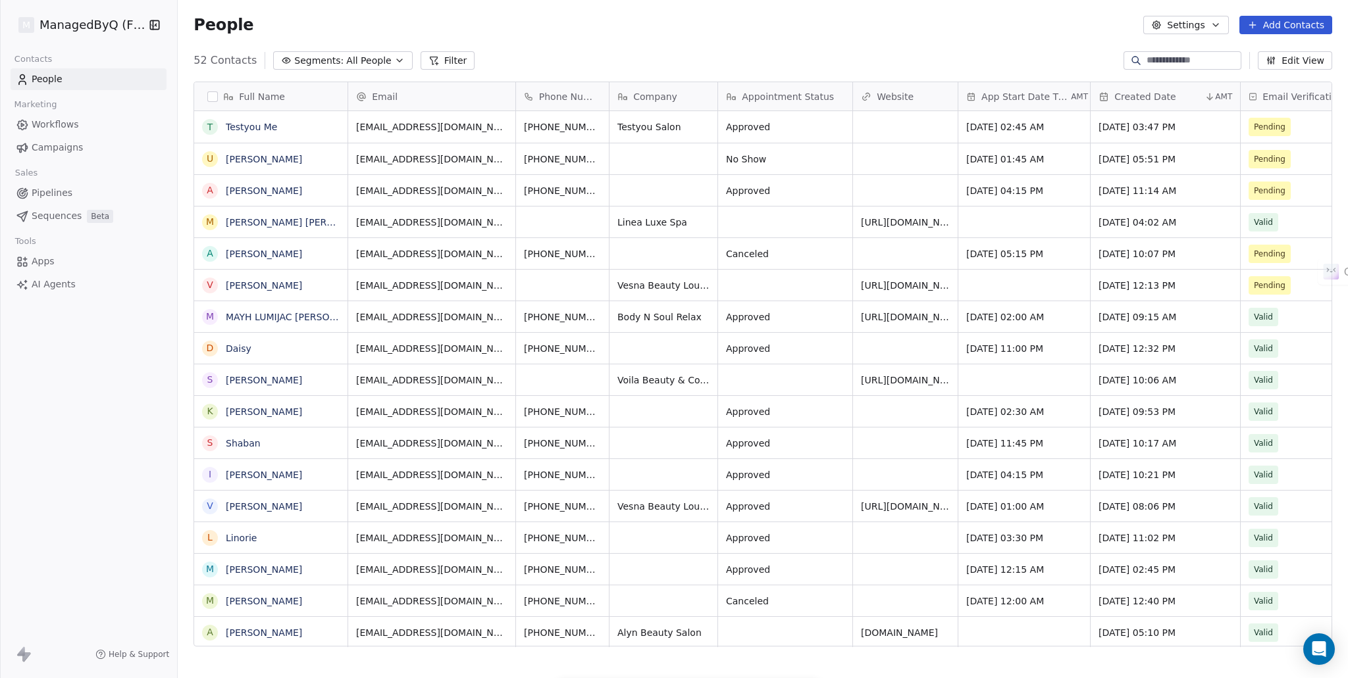
scroll to position [587, 1159]
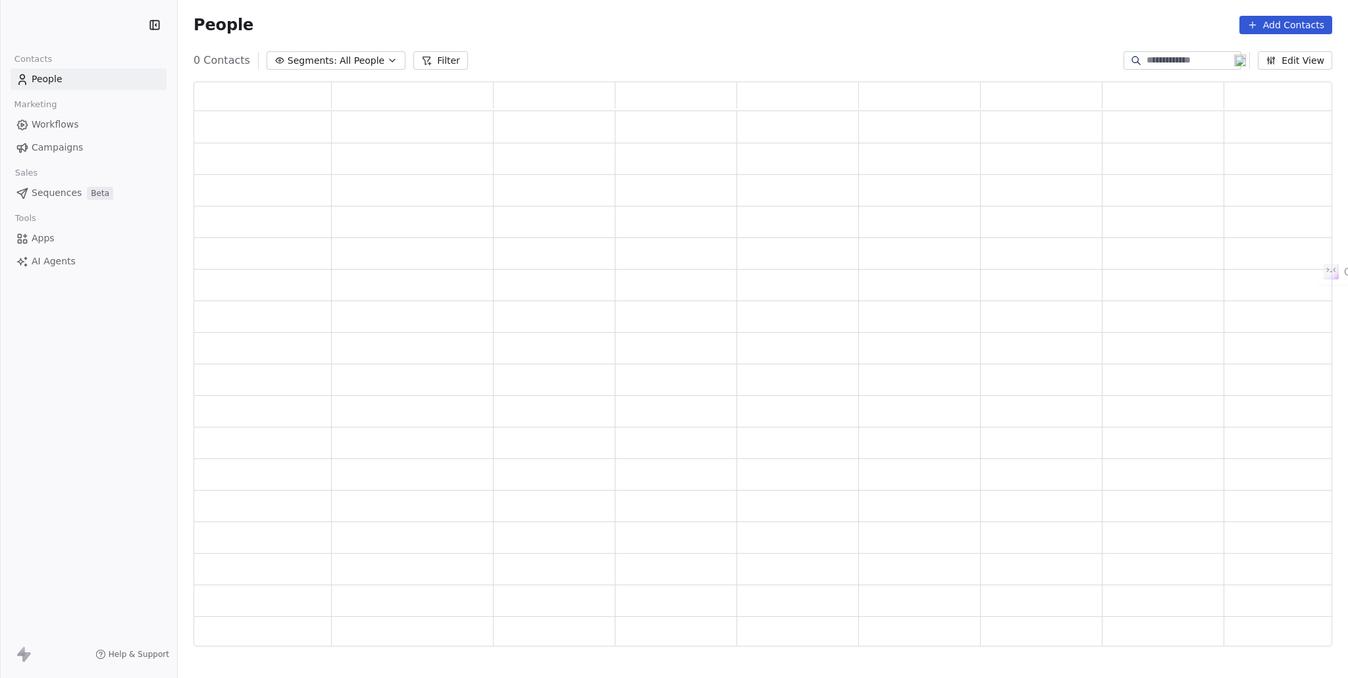
scroll to position [555, 1128]
click at [50, 77] on span "People" at bounding box center [47, 79] width 31 height 14
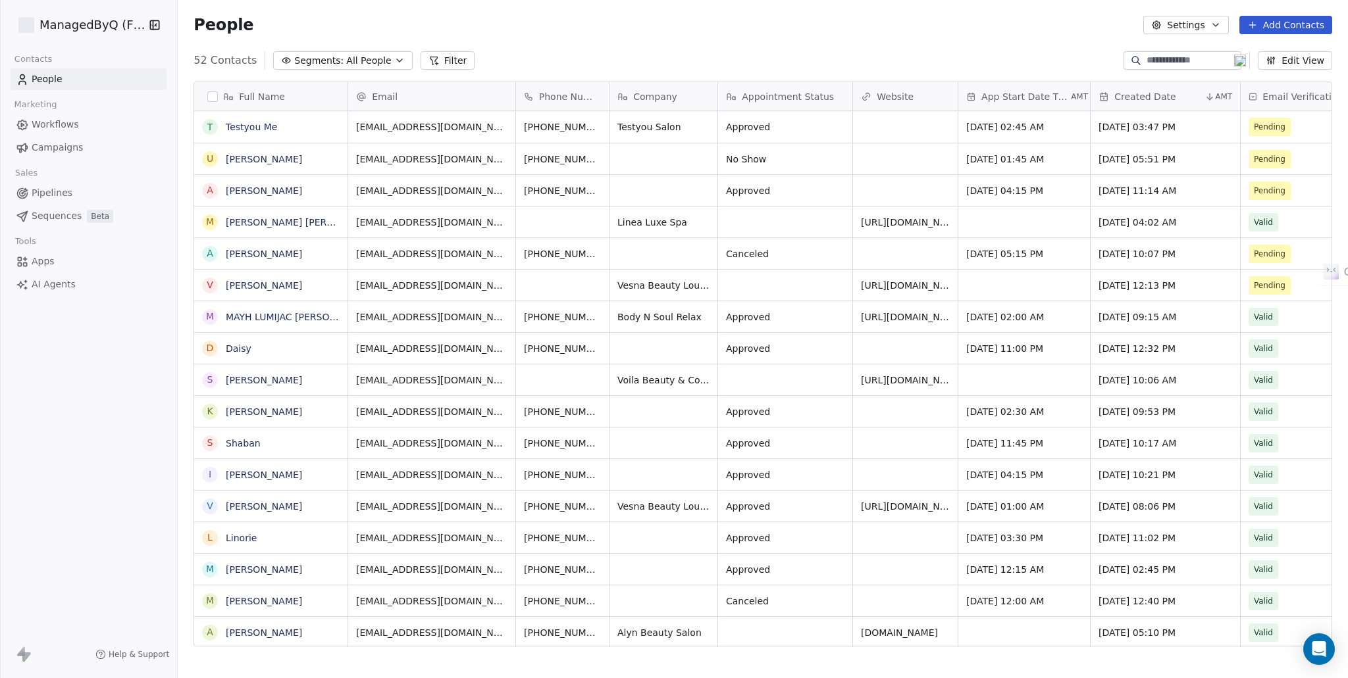
scroll to position [587, 1159]
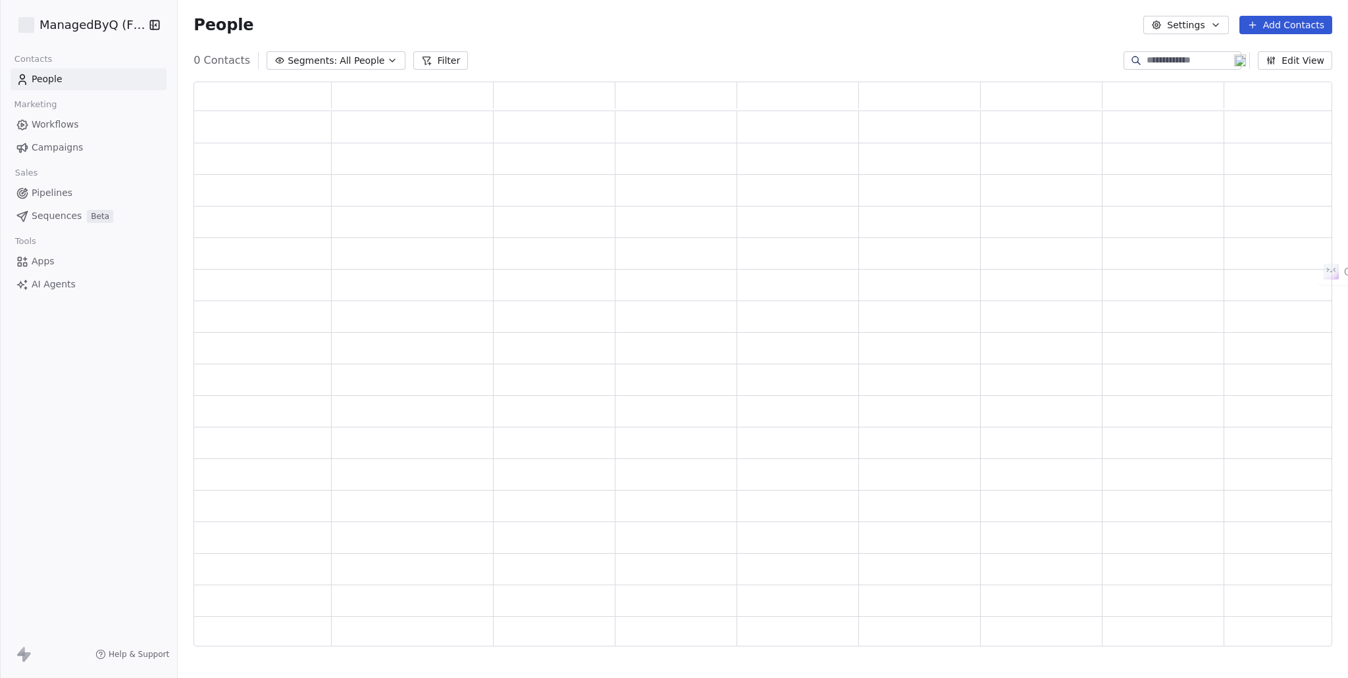
scroll to position [555, 1128]
click at [544, 39] on div "People Settings Add Contacts" at bounding box center [763, 25] width 1170 height 50
click at [47, 260] on span "Apps" at bounding box center [43, 262] width 23 height 14
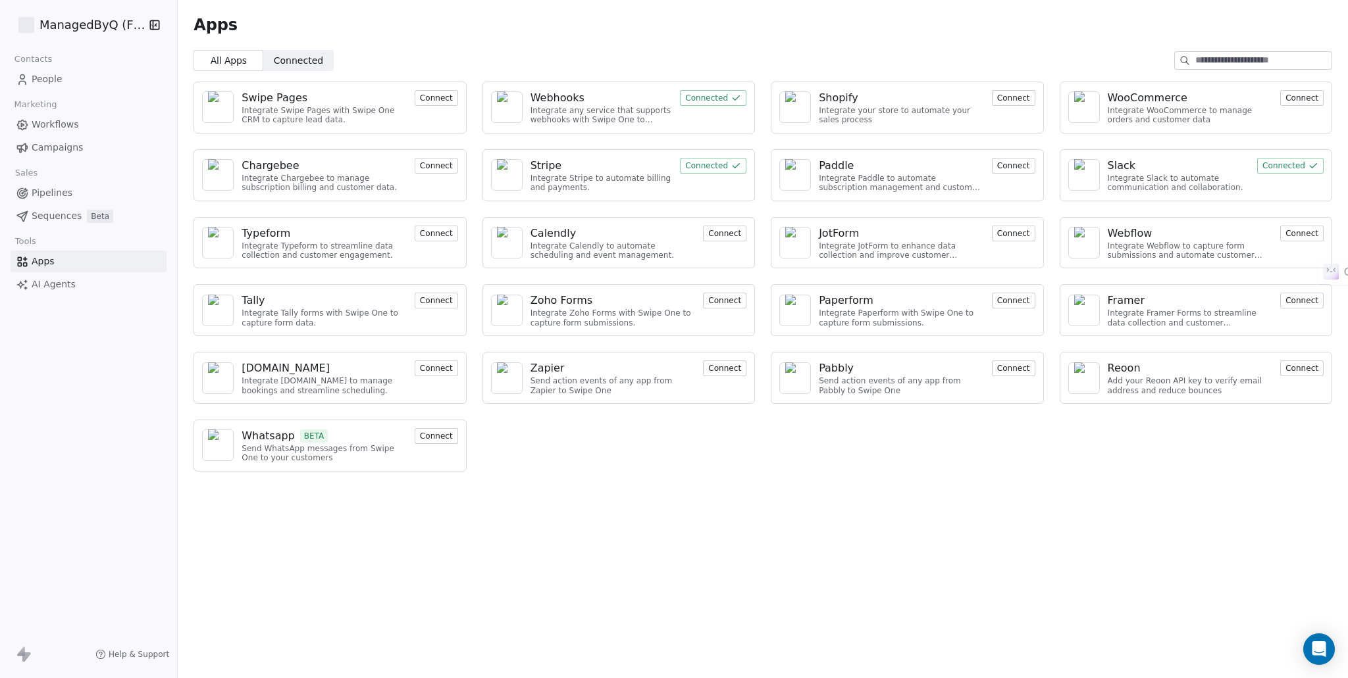
click at [52, 84] on span "People" at bounding box center [47, 79] width 31 height 14
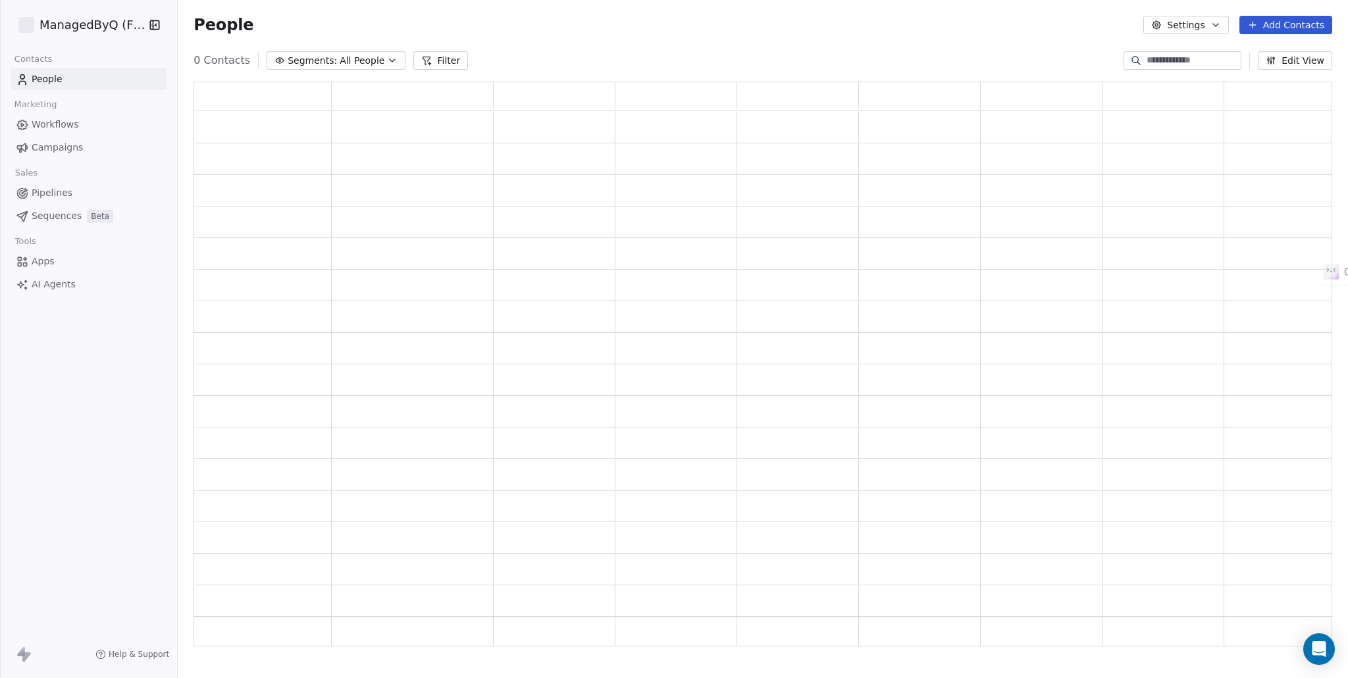
scroll to position [555, 1128]
click at [353, 60] on span "All People" at bounding box center [362, 61] width 45 height 14
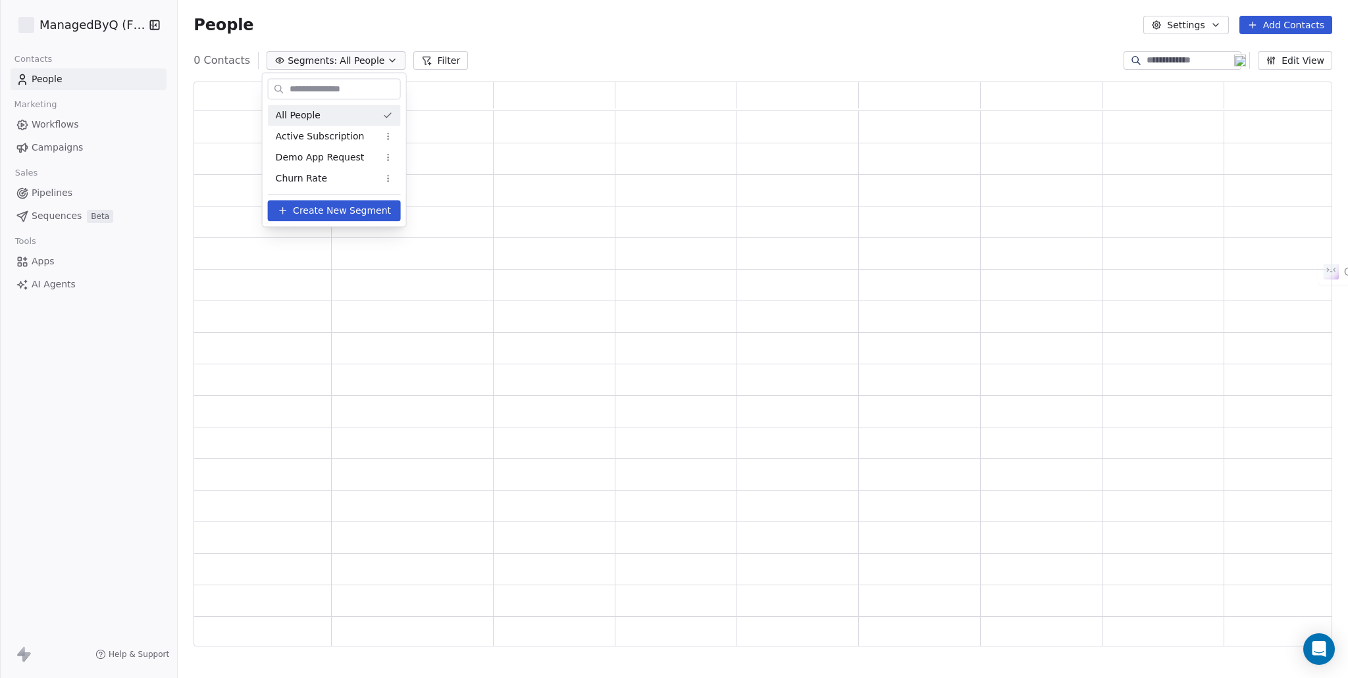
click at [353, 60] on html "ManagedByQ (FZE) Contacts People Marketing Workflows Campaigns Sales Pipelines …" at bounding box center [674, 339] width 1348 height 678
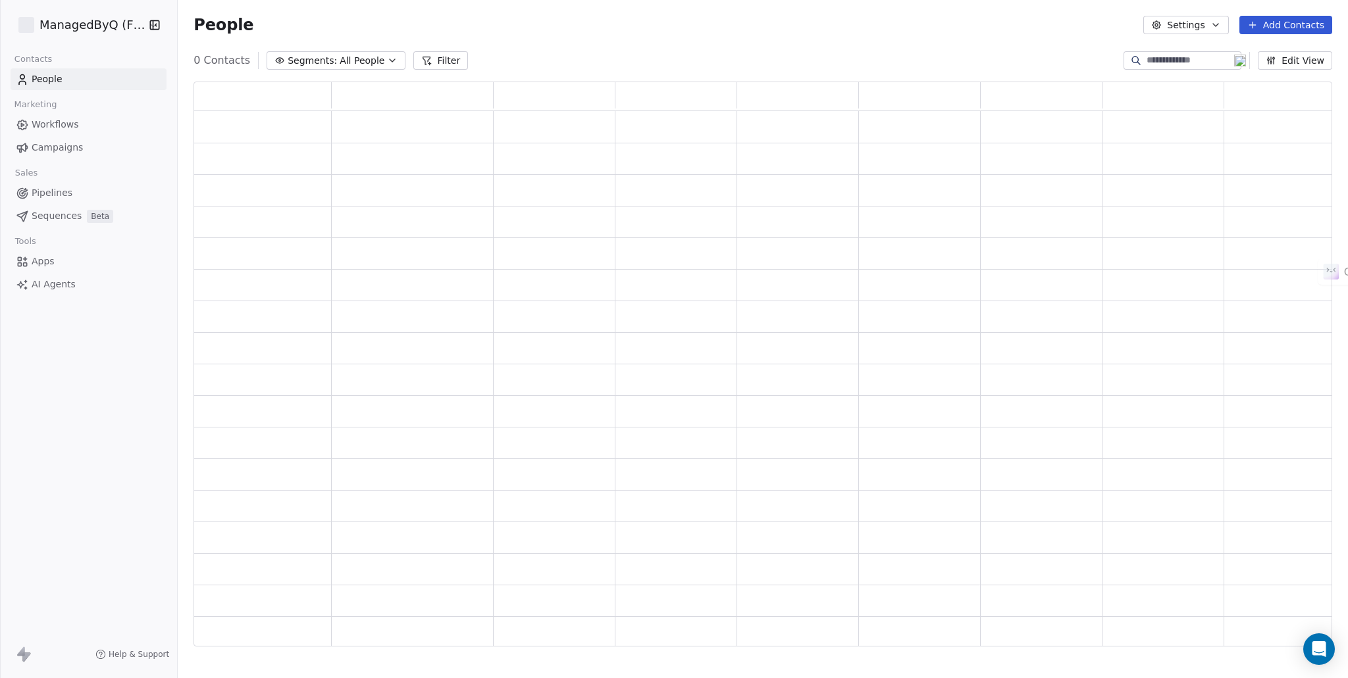
click at [621, 50] on div "0 Contacts Segments: All People Filter Edit View" at bounding box center [763, 60] width 1170 height 21
click at [1219, 17] on button "Settings" at bounding box center [1185, 25] width 85 height 18
click at [777, 16] on html "ManagedByQ (FZE) Contacts People Marketing Workflows Campaigns Sales Pipelines …" at bounding box center [674, 339] width 1348 height 678
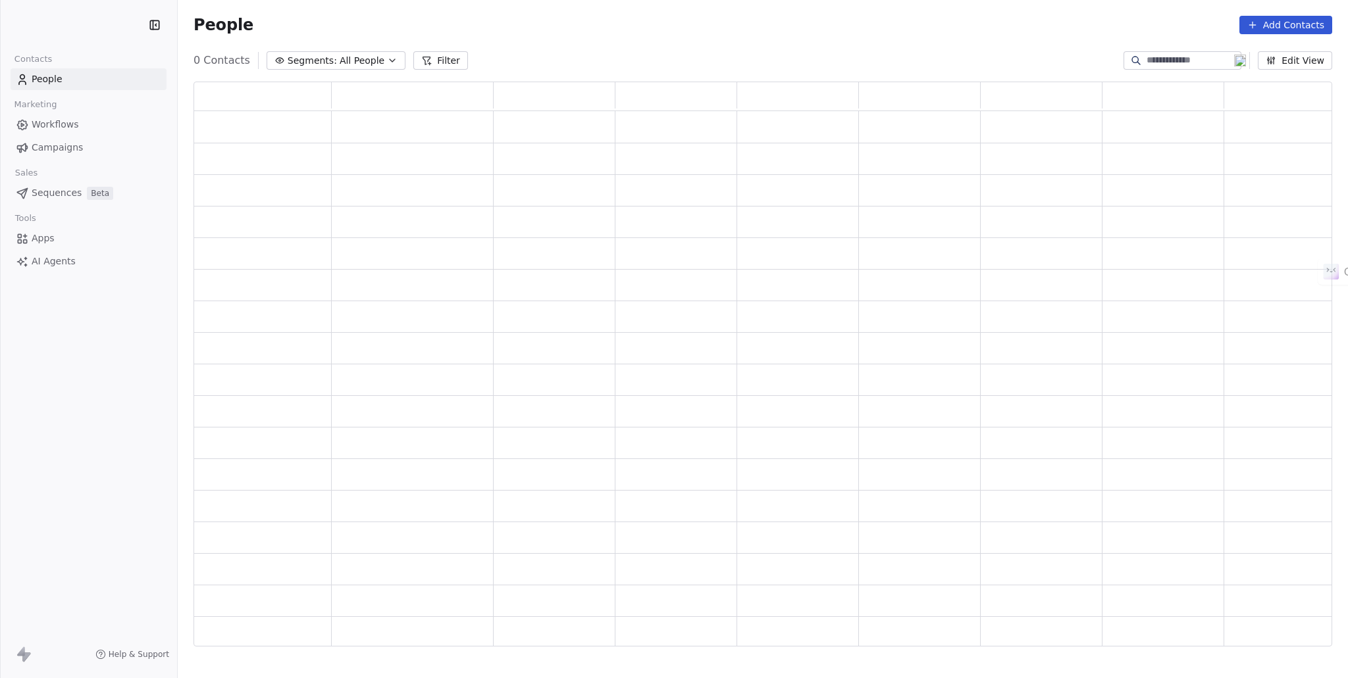
scroll to position [555, 1128]
click at [57, 136] on div "Workflows Campaigns" at bounding box center [89, 136] width 156 height 45
click at [63, 122] on span "Workflows" at bounding box center [55, 125] width 47 height 14
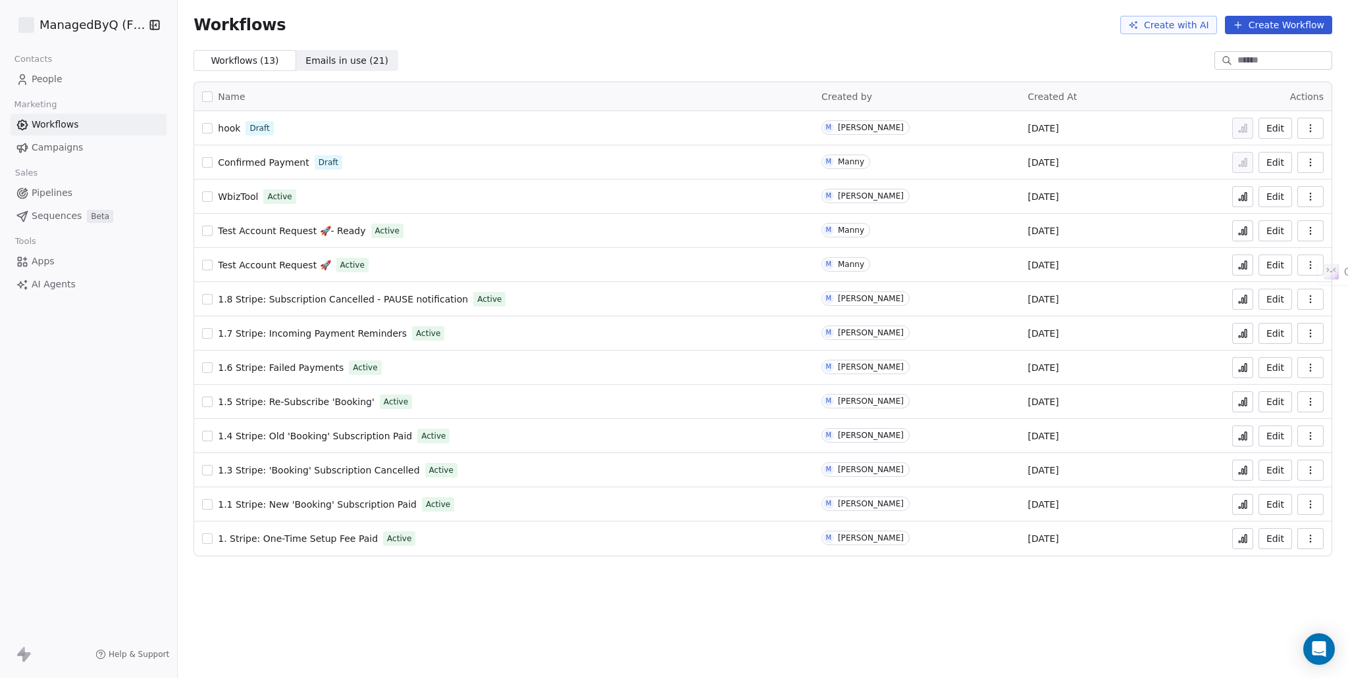
click at [55, 150] on span "Campaigns" at bounding box center [57, 148] width 51 height 14
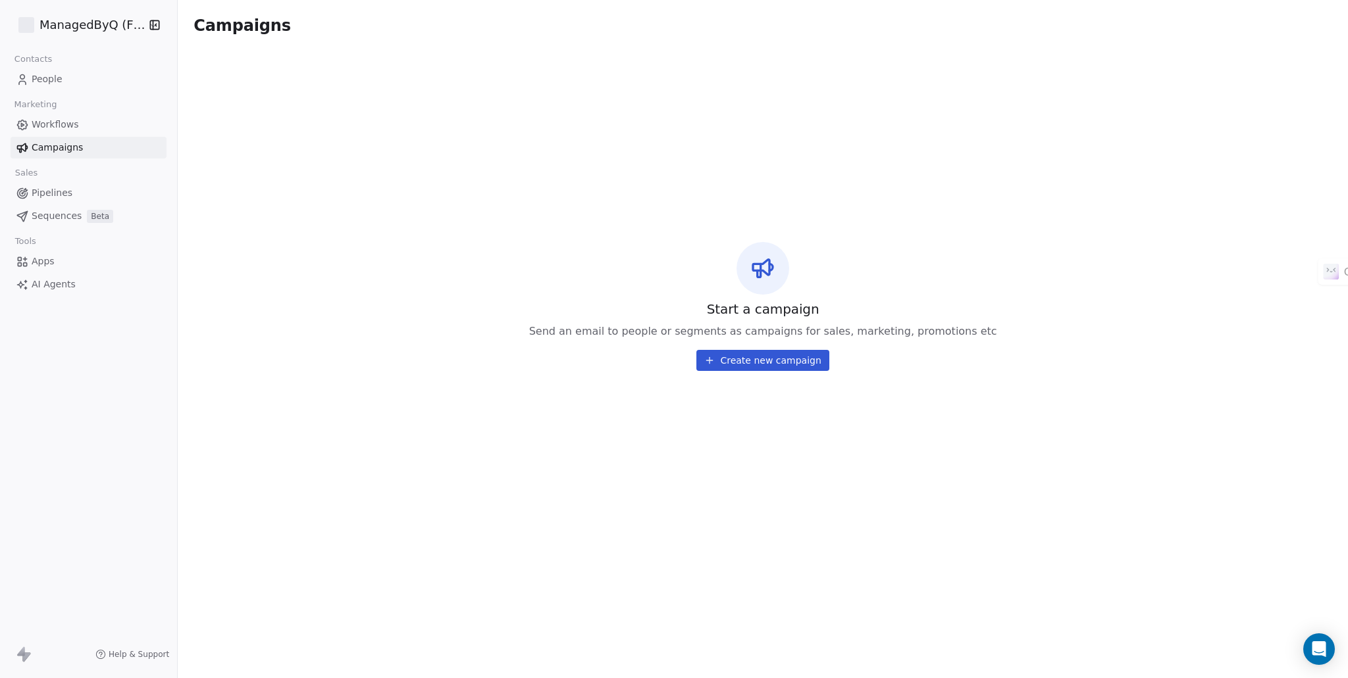
click at [91, 20] on html "ManagedByQ (FZE) Contacts People Marketing Workflows Campaigns Sales Pipelines …" at bounding box center [674, 339] width 1348 height 678
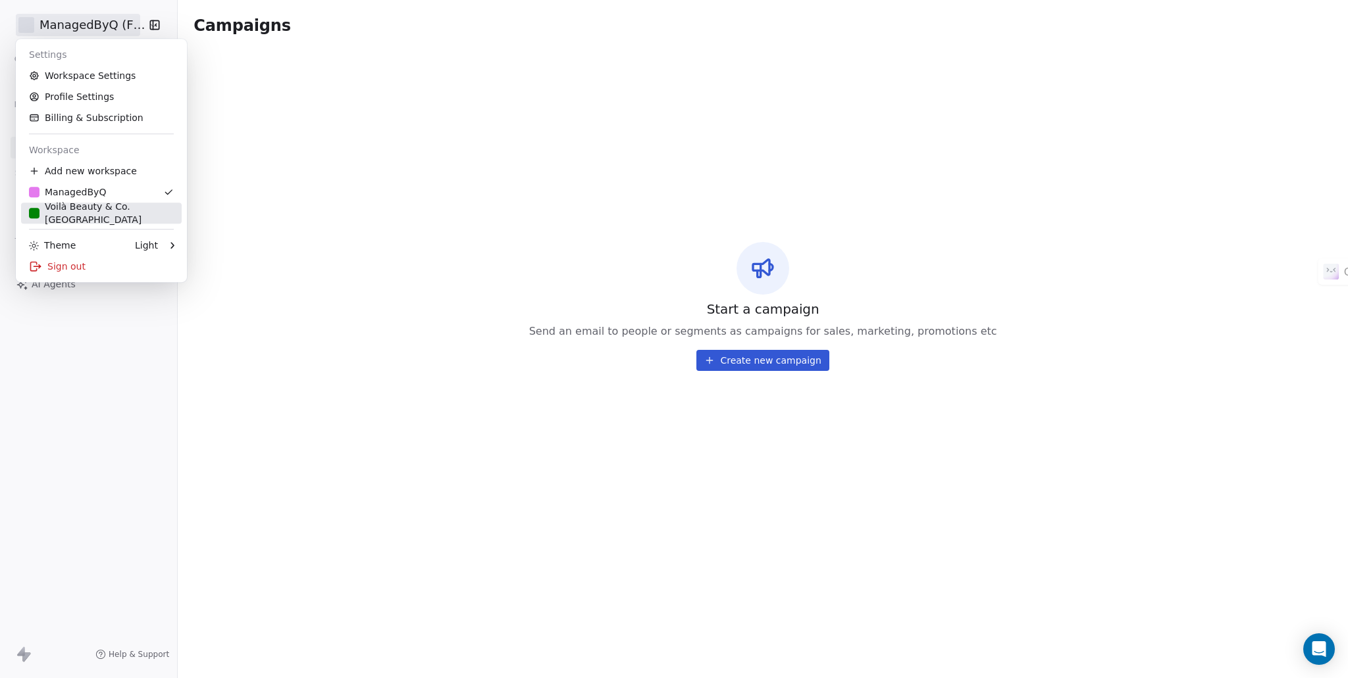
click at [93, 205] on link "Voilà Beauty & Co. Lounge" at bounding box center [101, 213] width 161 height 21
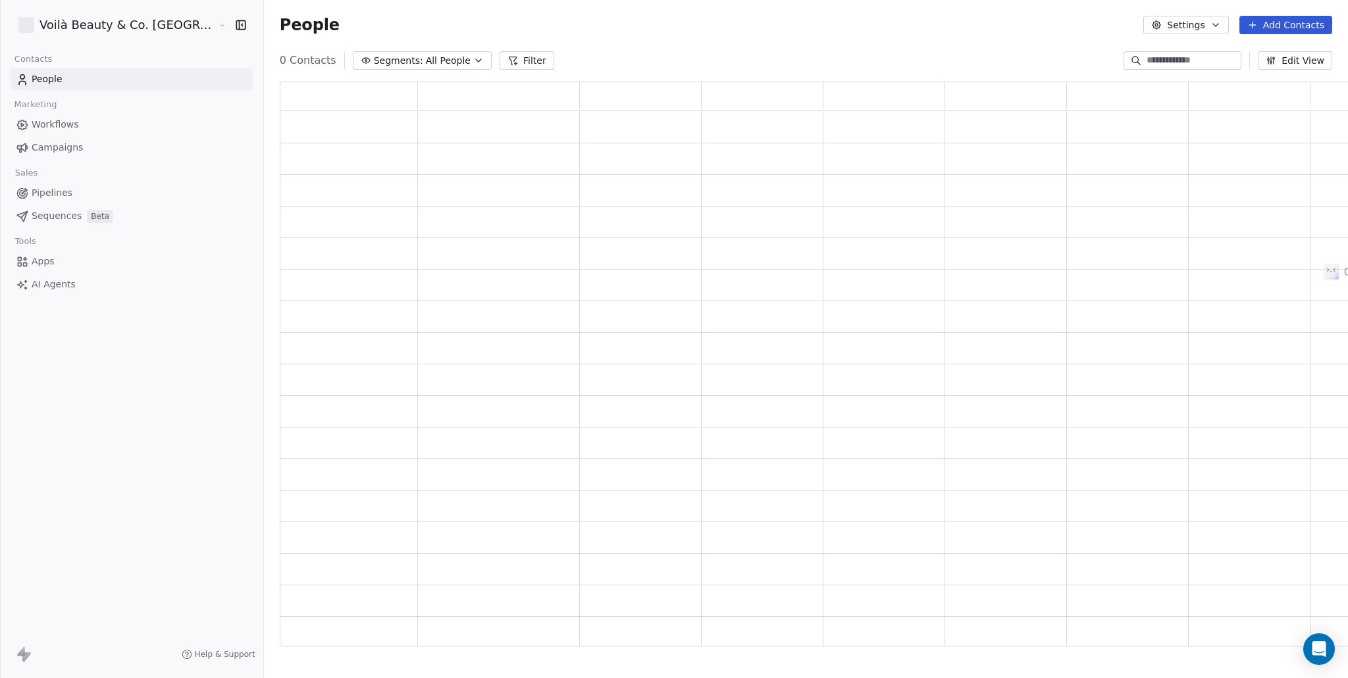
scroll to position [555, 1105]
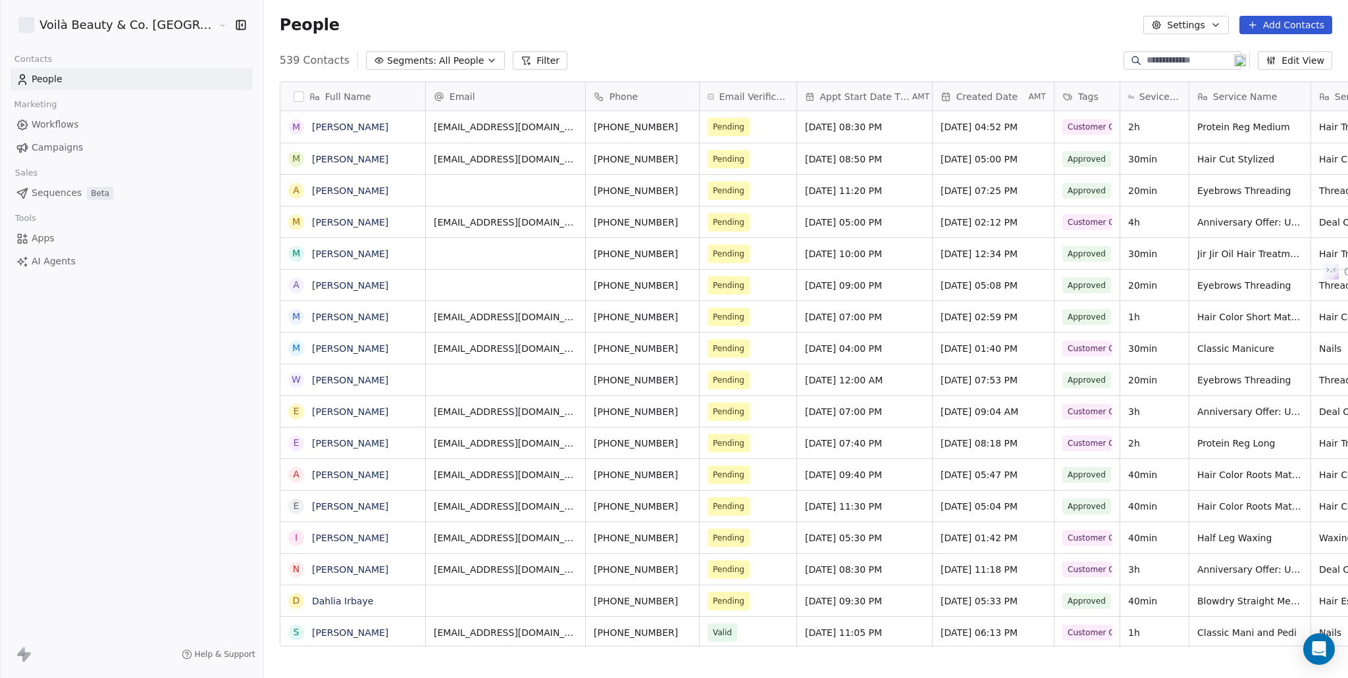
scroll to position [587, 1136]
click at [95, 20] on html "Voilà Beauty & Co. Lounge Contacts People Marketing Workflows Campaigns Sales S…" at bounding box center [674, 339] width 1348 height 678
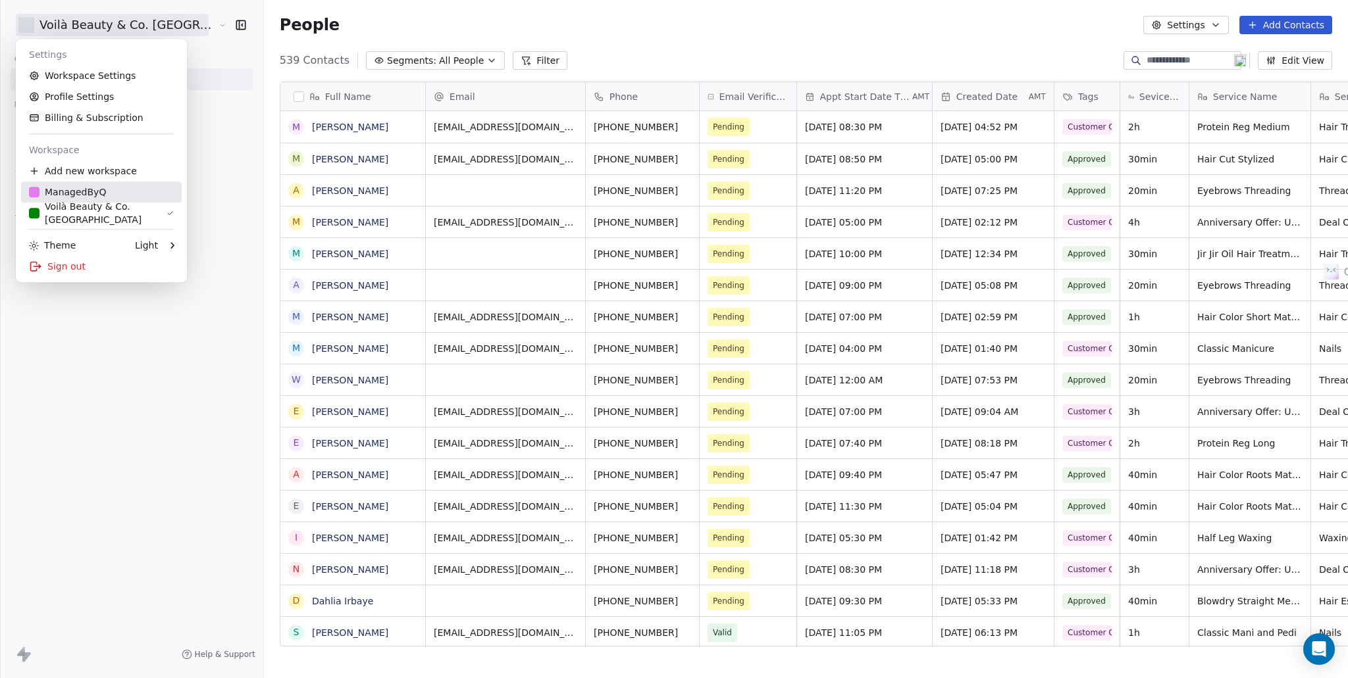
click at [92, 193] on div "ManagedByQ" at bounding box center [67, 192] width 77 height 13
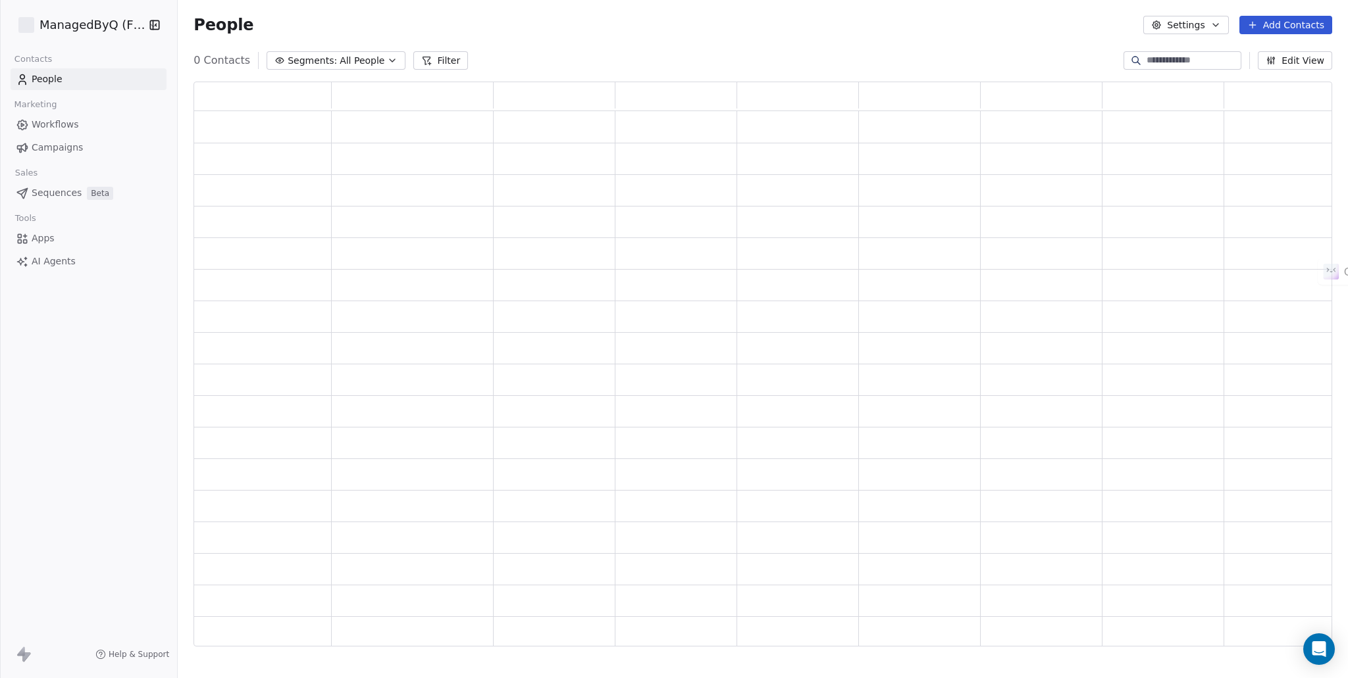
scroll to position [555, 1128]
click at [784, 66] on div "0 Contacts Segments: All People Filter Edit View" at bounding box center [763, 60] width 1170 height 21
click at [744, 16] on div "People Add Contacts" at bounding box center [762, 25] width 1138 height 18
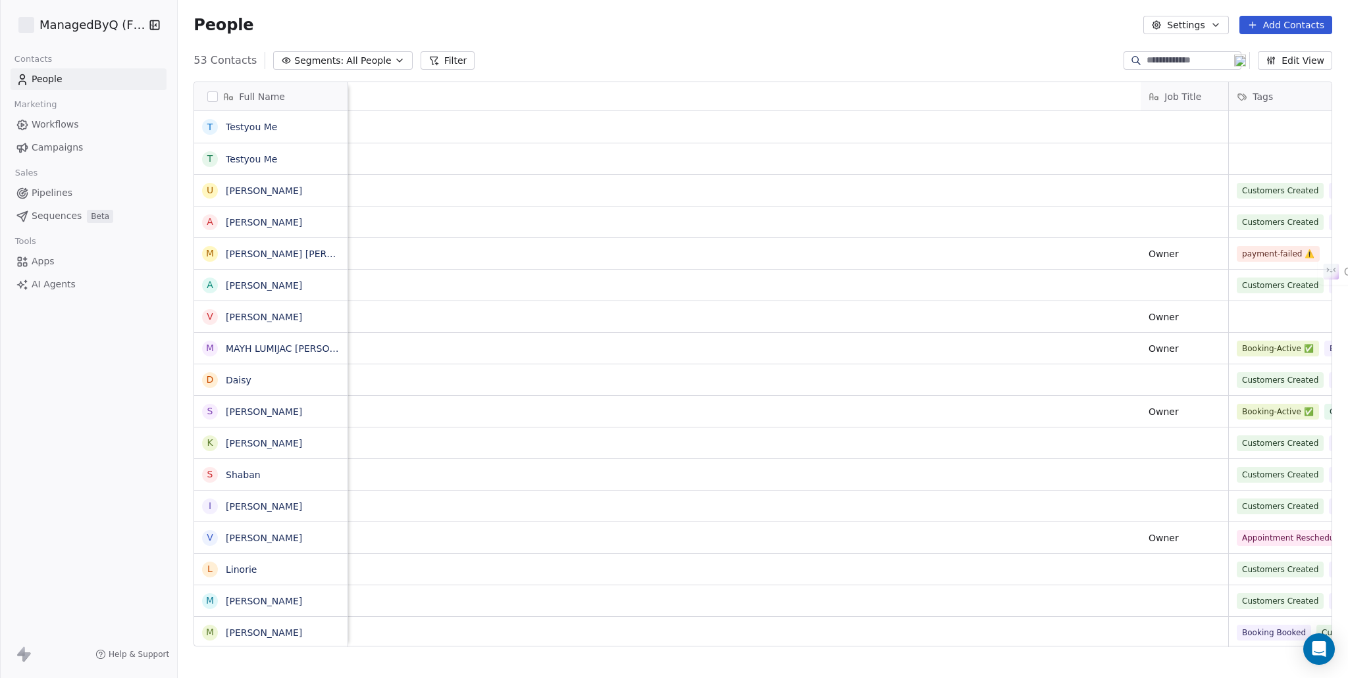
scroll to position [0, 1772]
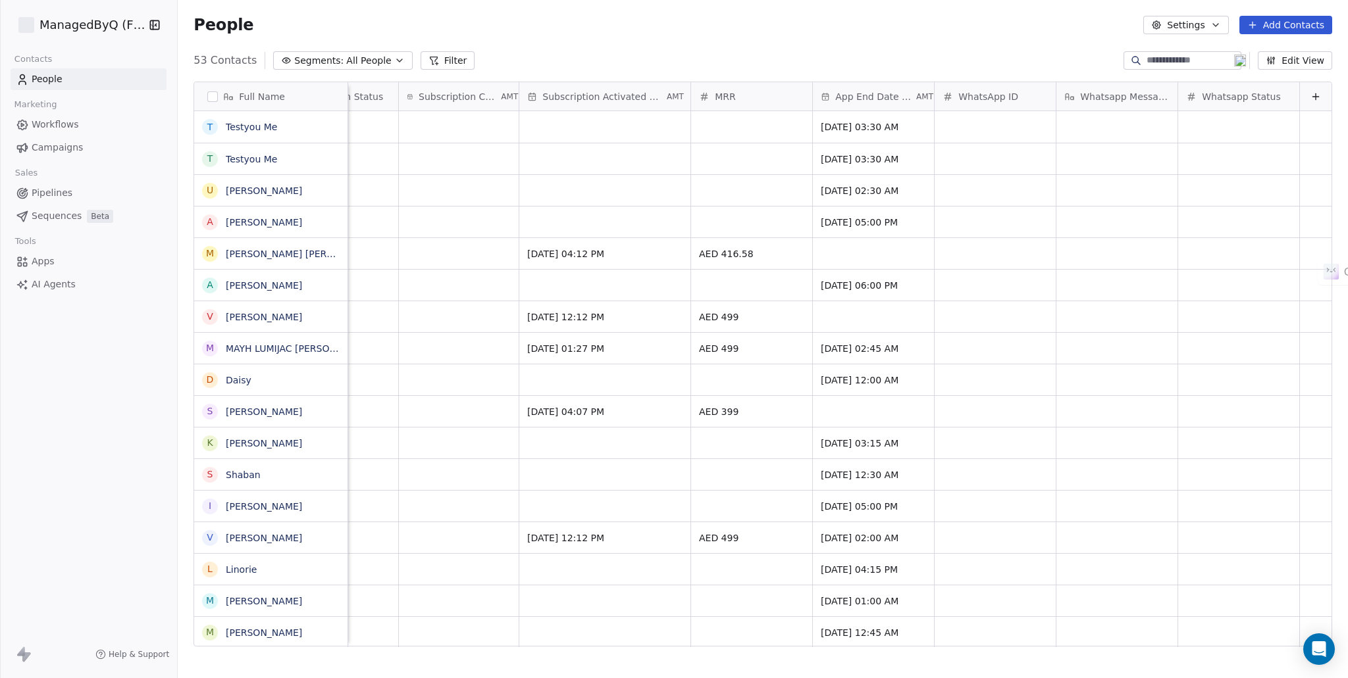
click at [1294, 60] on button "Edit View" at bounding box center [1295, 60] width 74 height 18
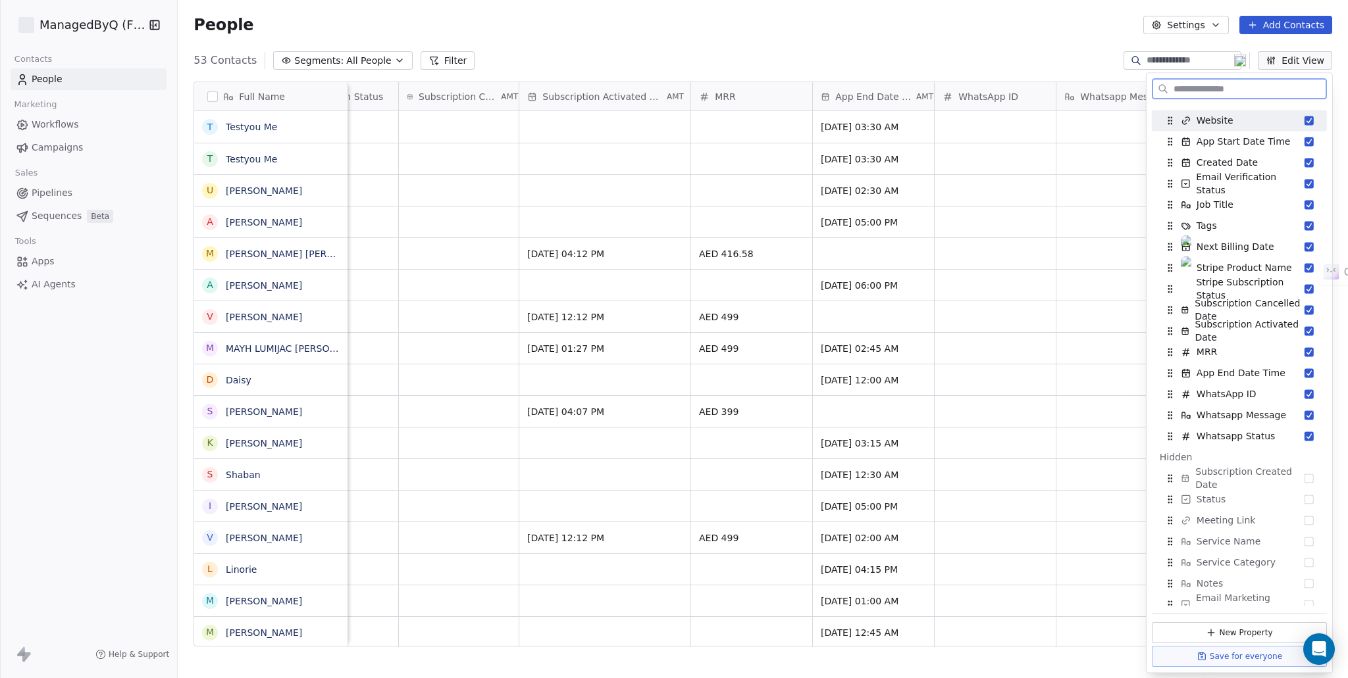
scroll to position [143, 0]
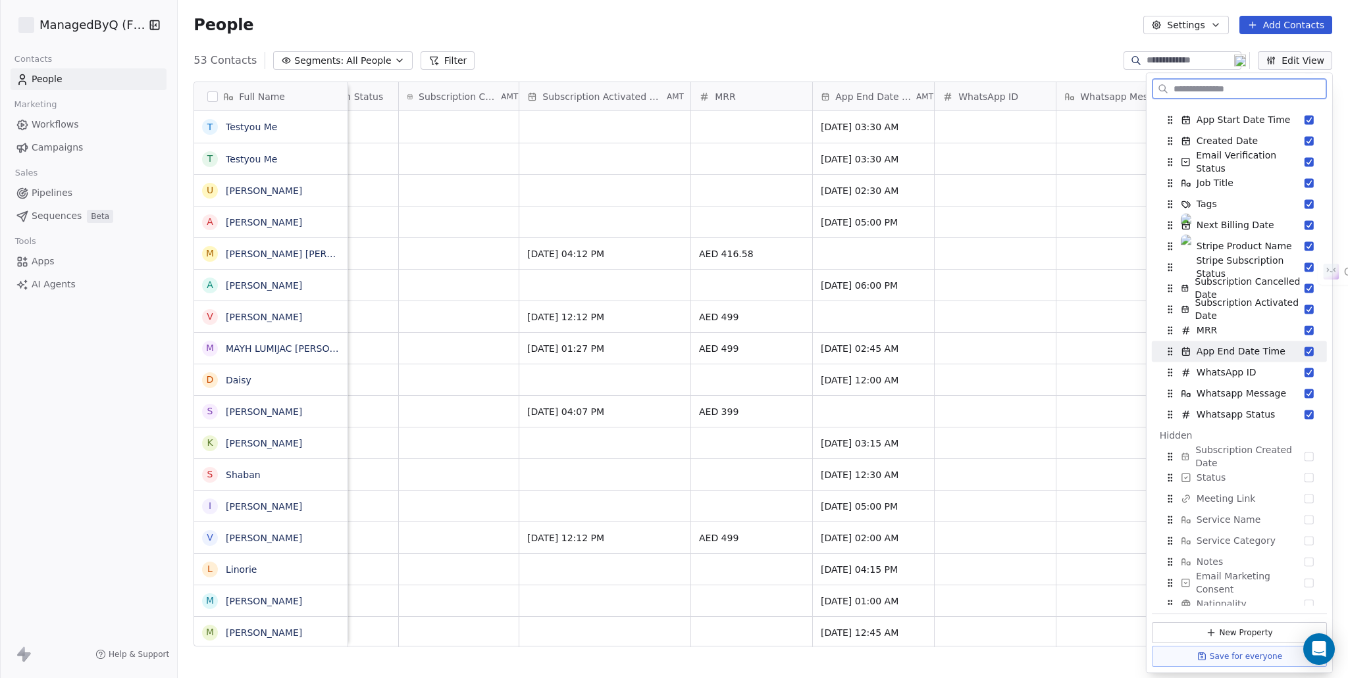
click at [1304, 353] on button "Suggestions" at bounding box center [1308, 351] width 9 height 9
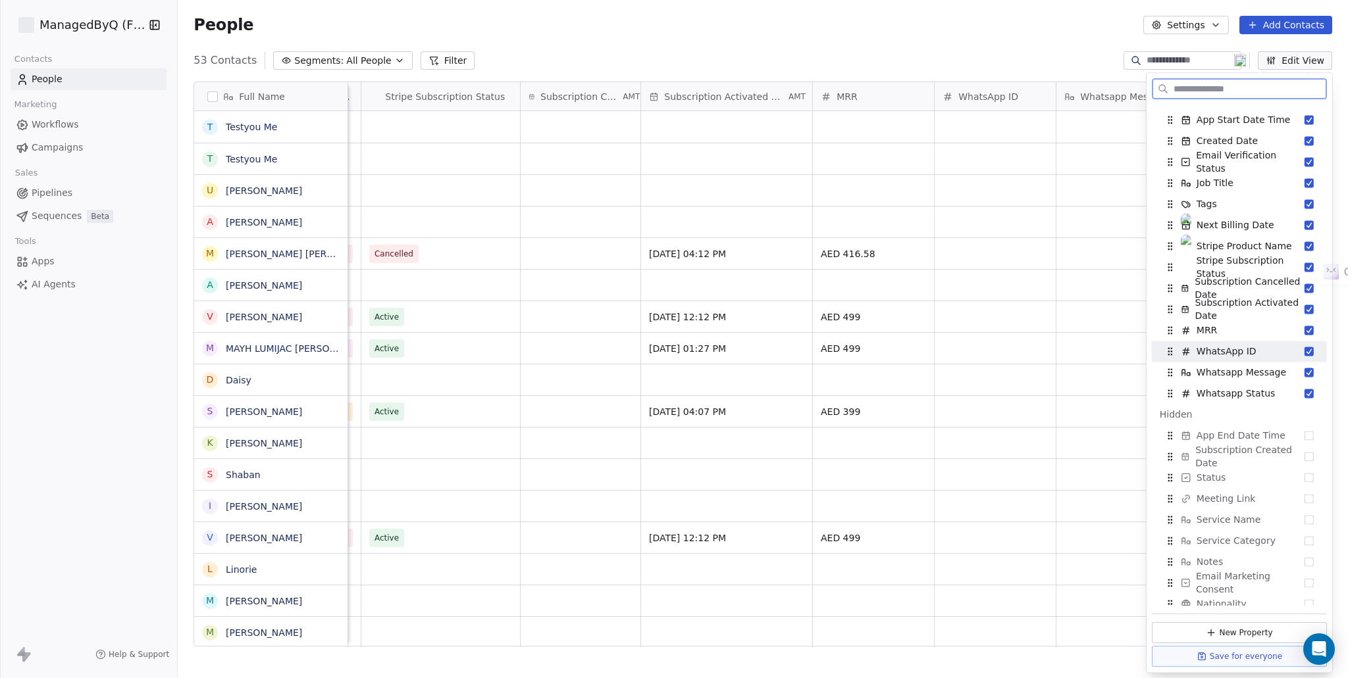
scroll to position [0, 1650]
click at [1304, 351] on button "Suggestions" at bounding box center [1308, 351] width 9 height 9
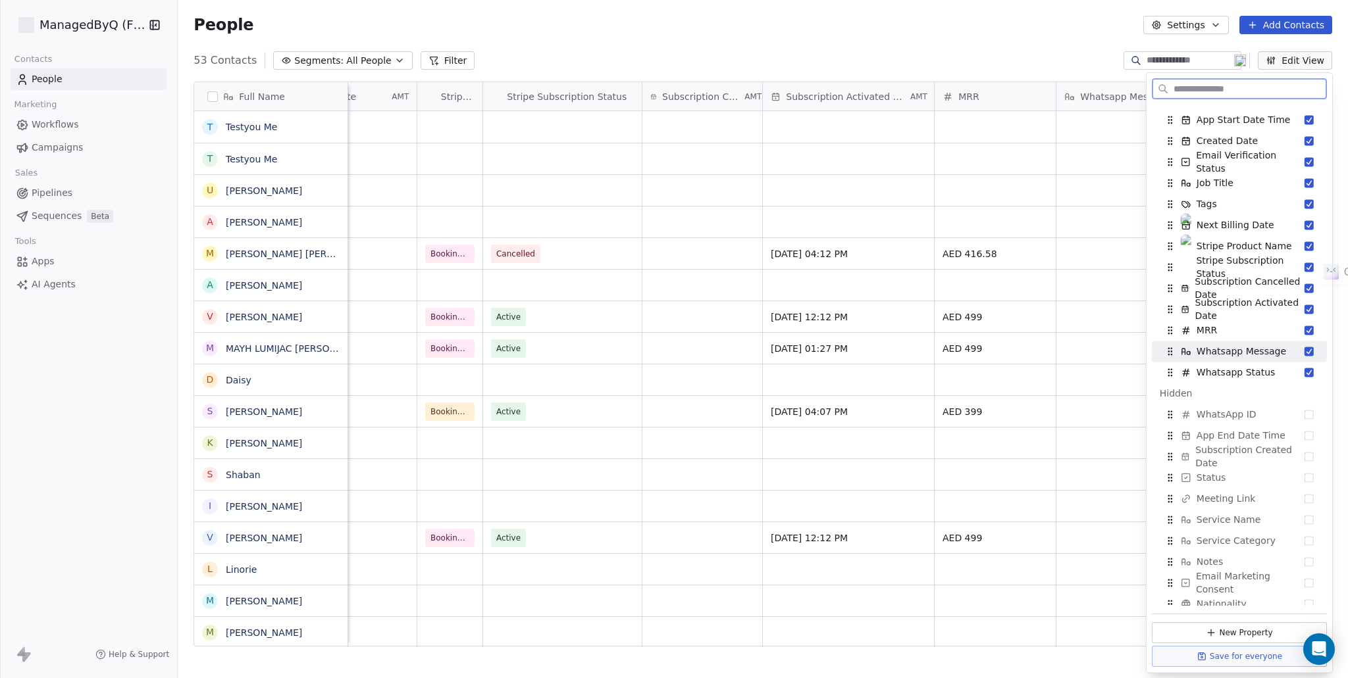
click at [1304, 353] on button "Suggestions" at bounding box center [1308, 351] width 9 height 9
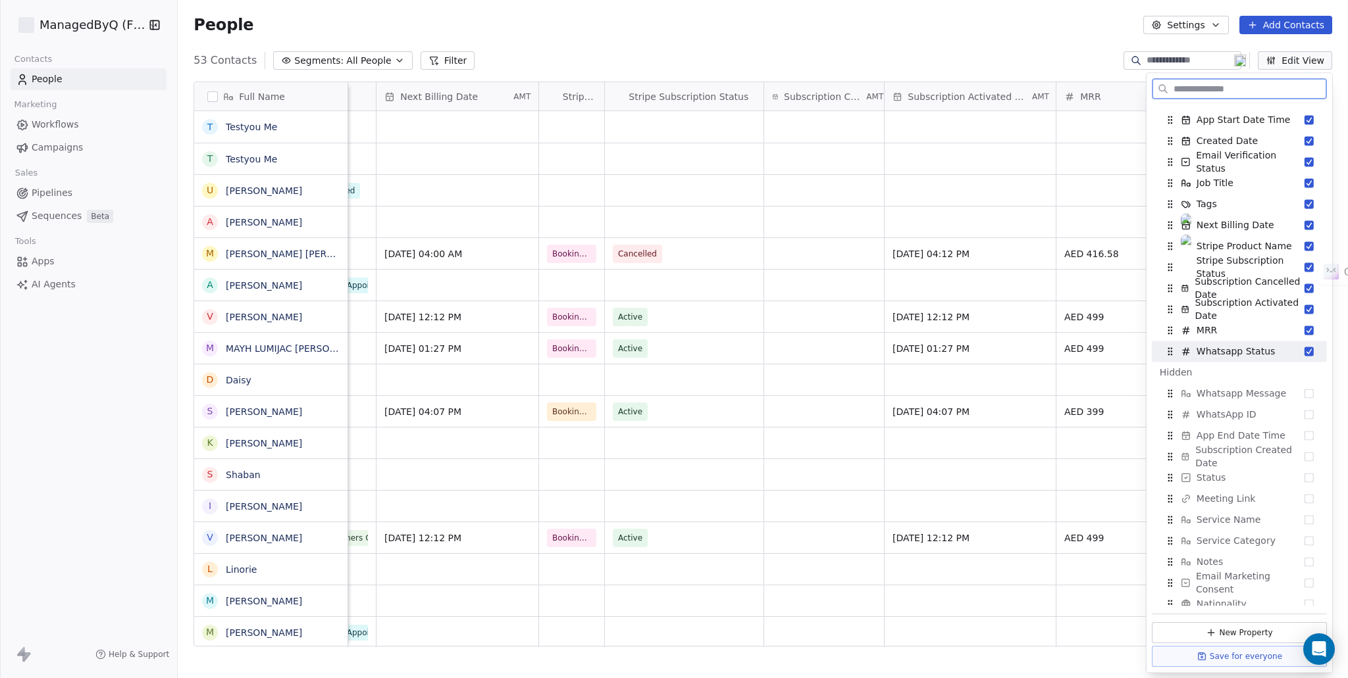
click at [1304, 352] on button "Suggestions" at bounding box center [1308, 351] width 9 height 9
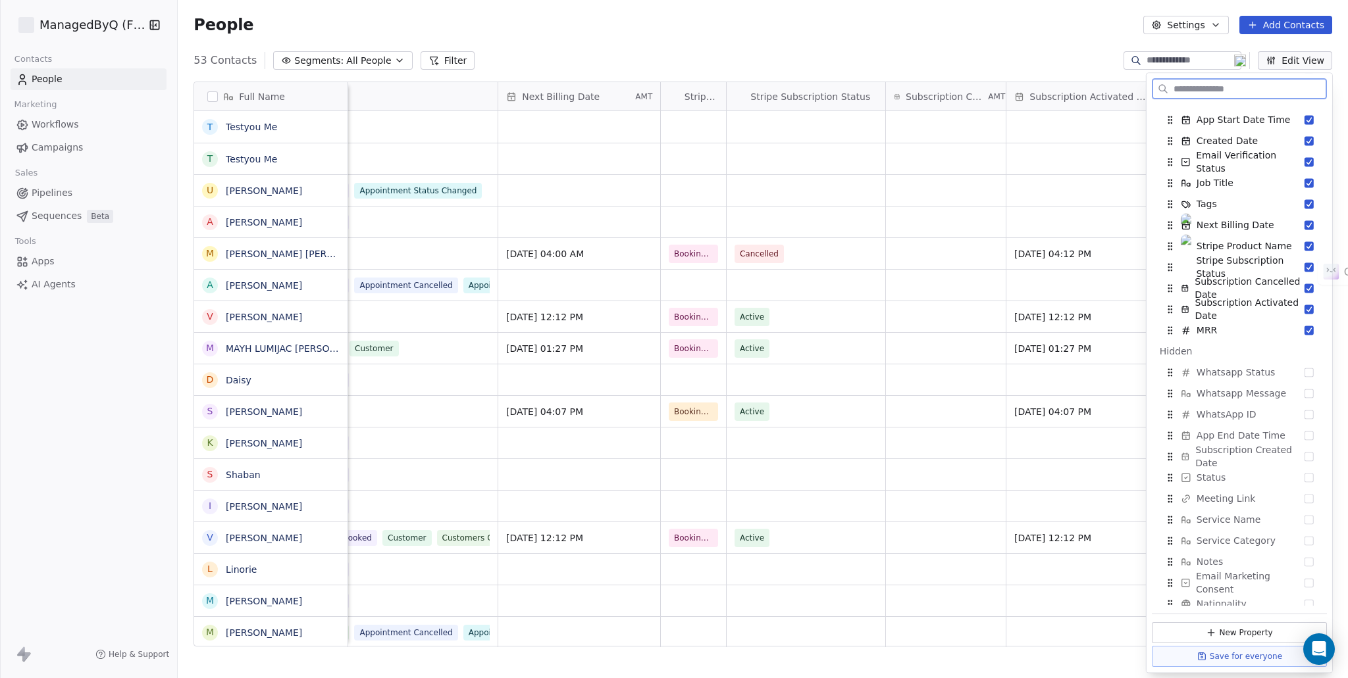
scroll to position [0, 1285]
click at [950, 20] on div "People Settings Add Contacts" at bounding box center [762, 25] width 1138 height 18
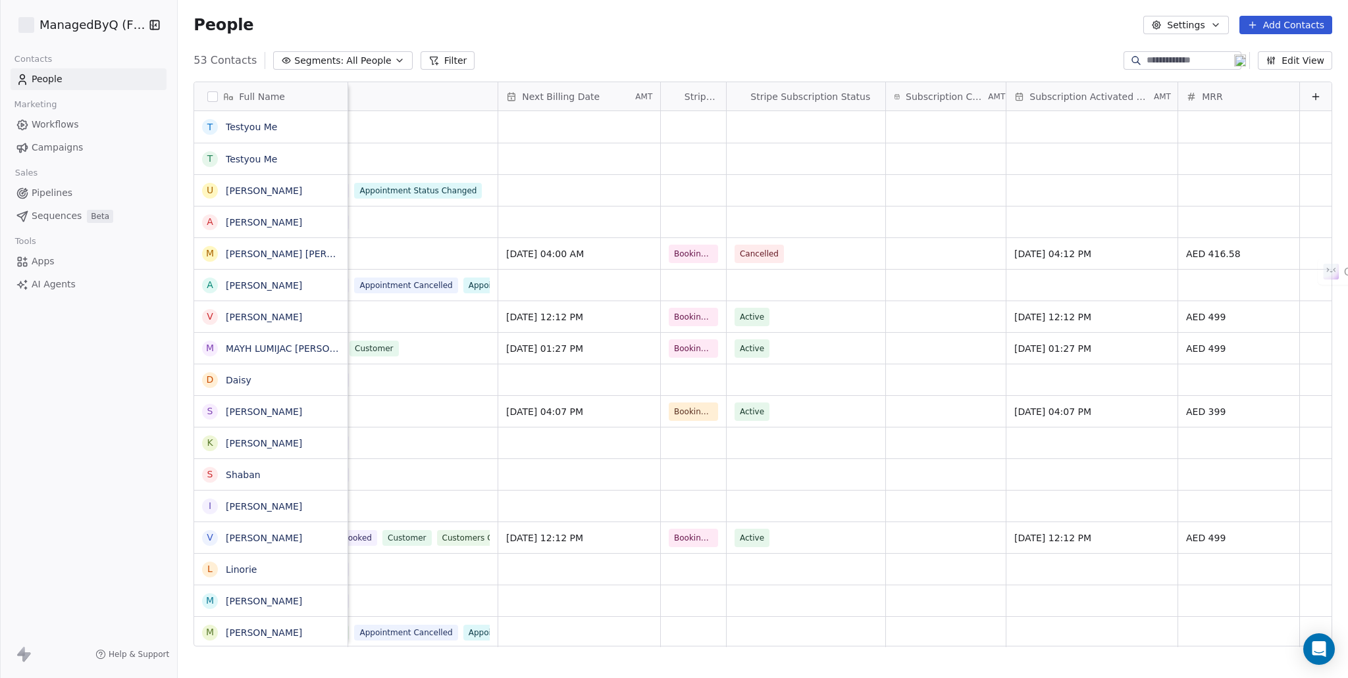
scroll to position [39, 0]
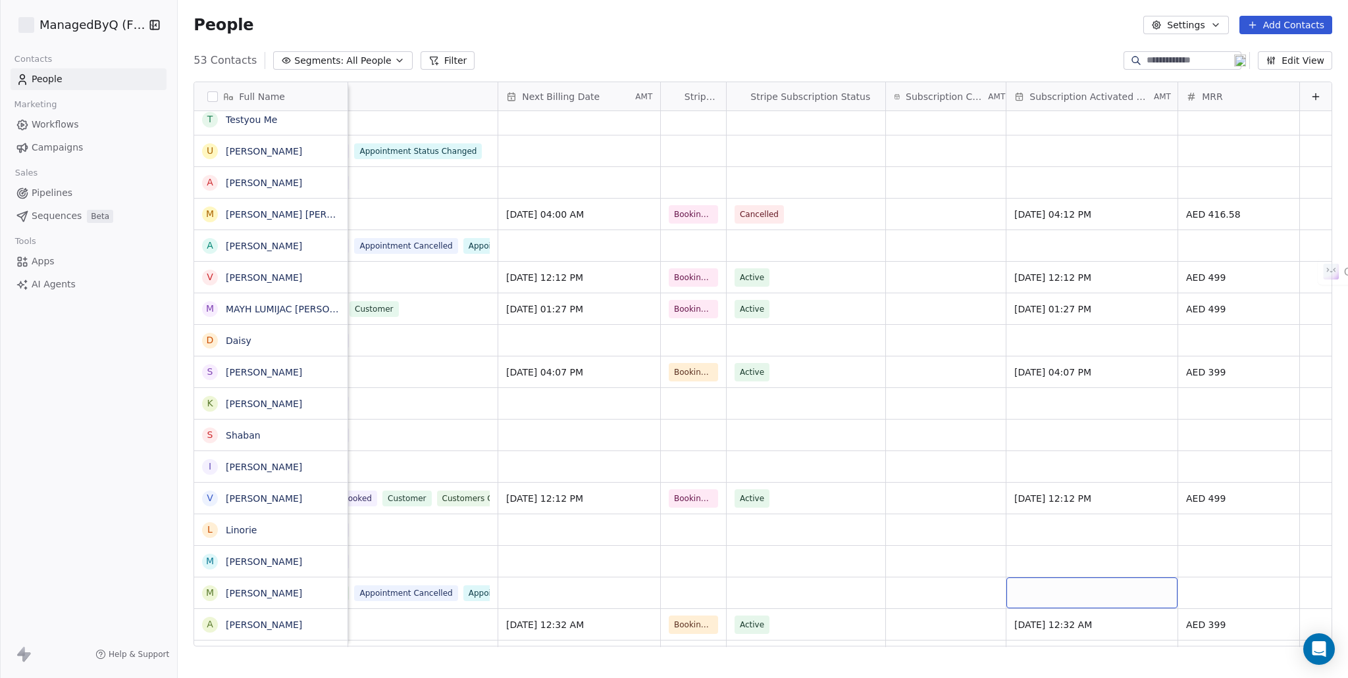
drag, startPoint x: 1084, startPoint y: 635, endPoint x: 746, endPoint y: 632, distance: 337.6
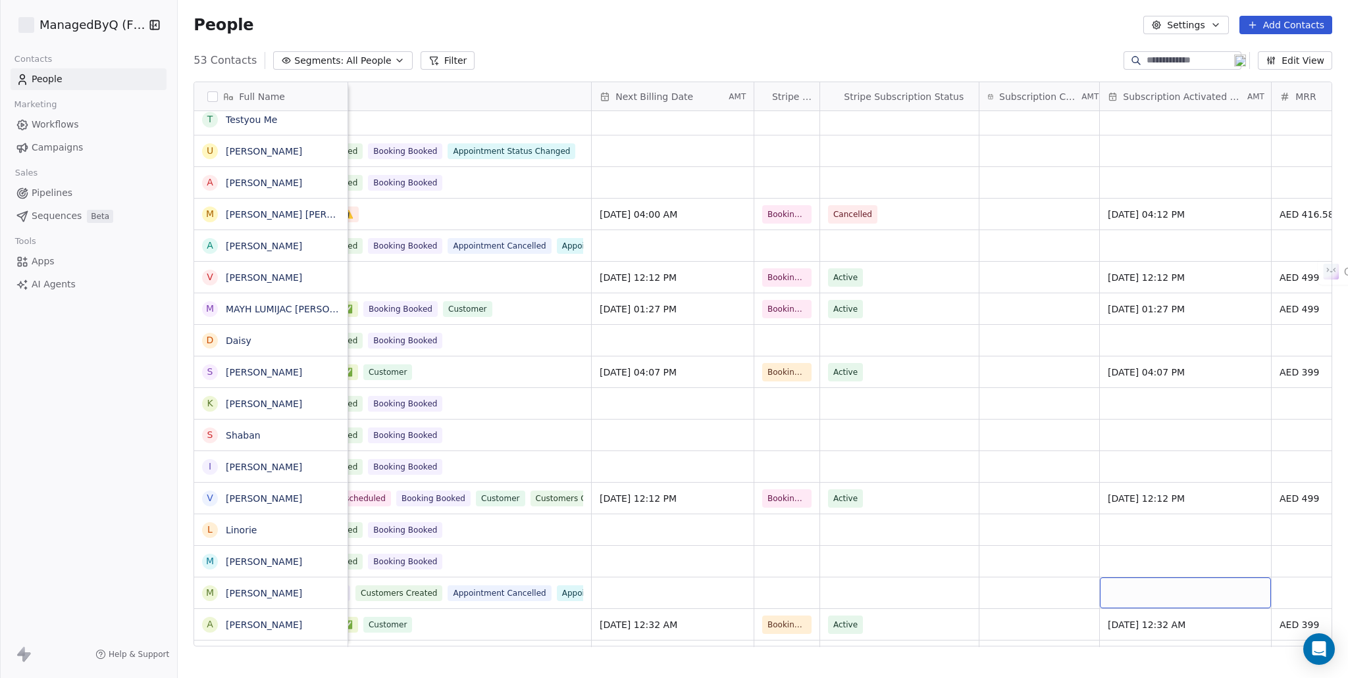
scroll to position [0, 0]
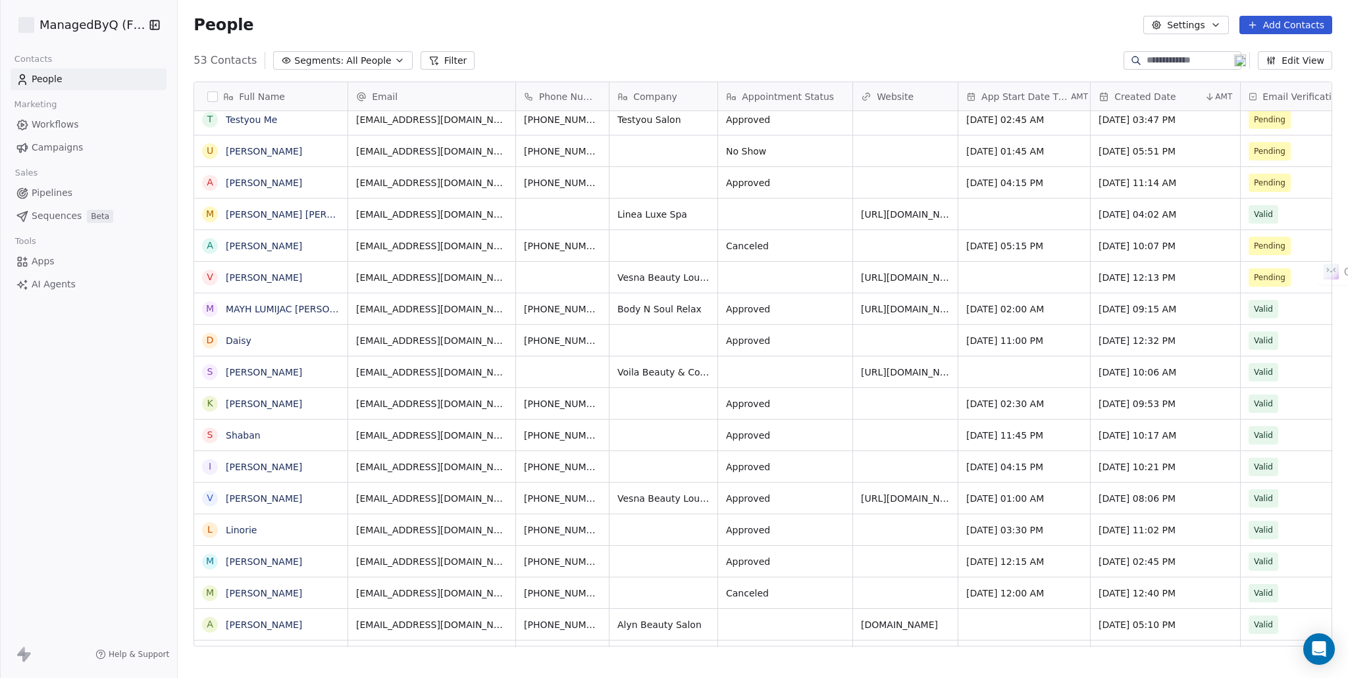
click at [608, 10] on div "People Settings Add Contacts" at bounding box center [763, 25] width 1170 height 50
click at [152, 23] on icon "button" at bounding box center [154, 24] width 13 height 13
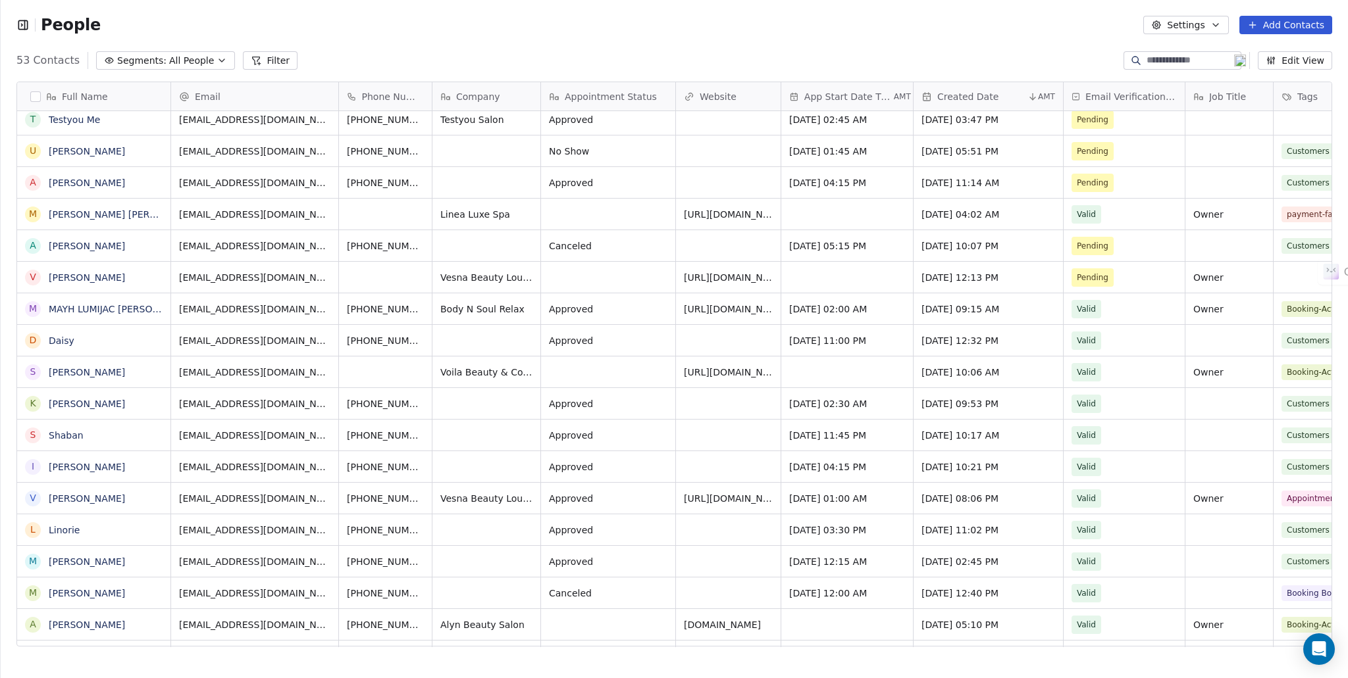
click at [22, 28] on icon "button" at bounding box center [22, 24] width 13 height 13
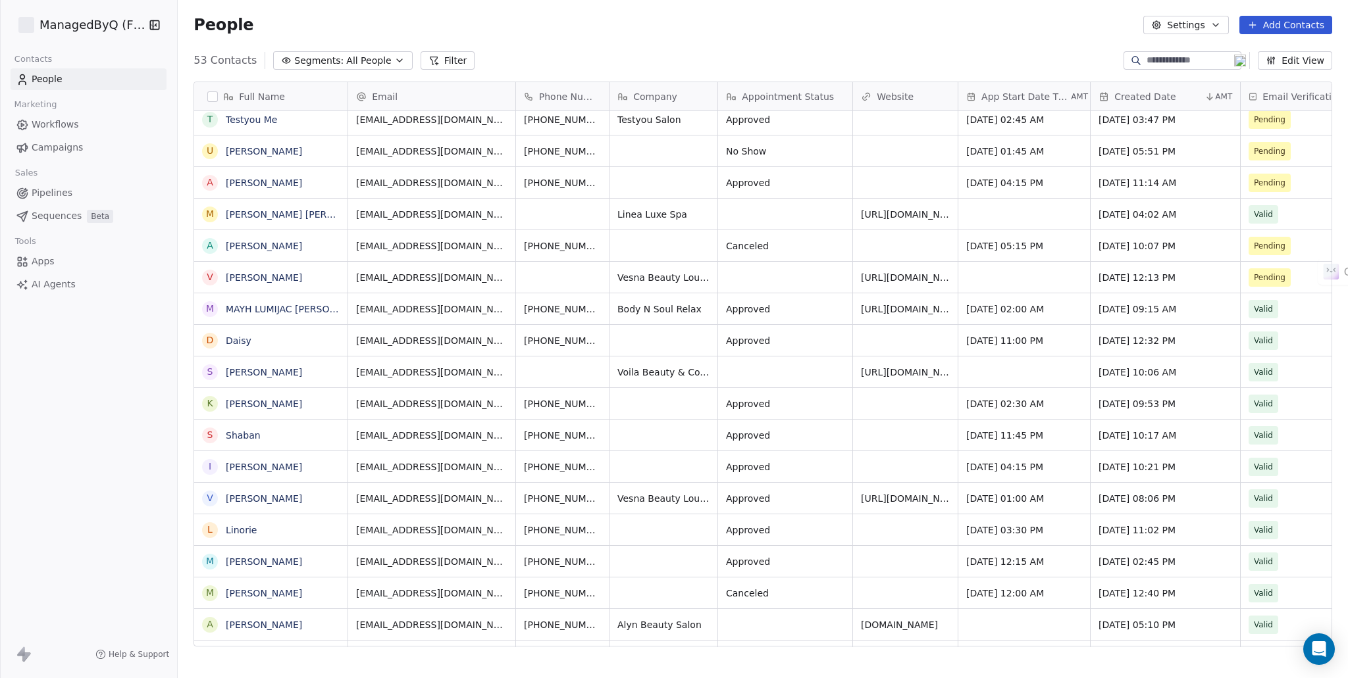
click at [53, 123] on span "Workflows" at bounding box center [55, 125] width 47 height 14
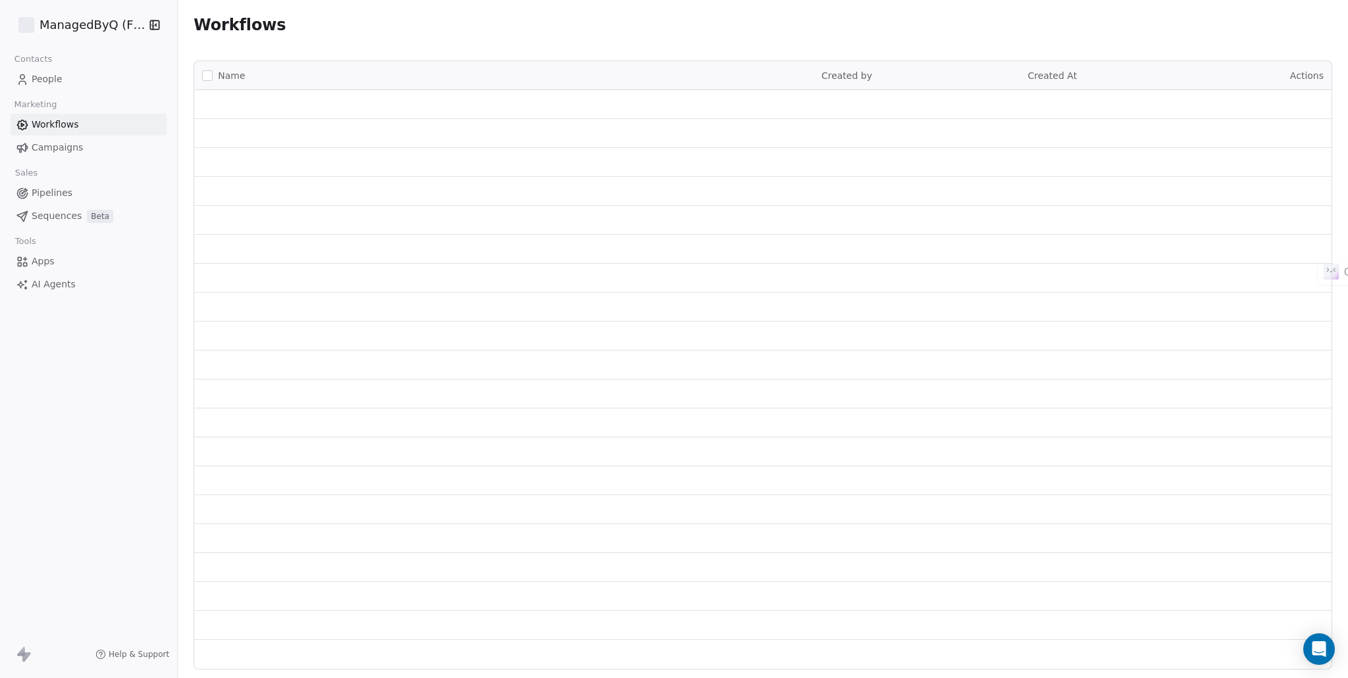
click at [415, 39] on div "Workflows" at bounding box center [763, 25] width 1170 height 50
click at [76, 126] on span "Workflows" at bounding box center [55, 125] width 47 height 14
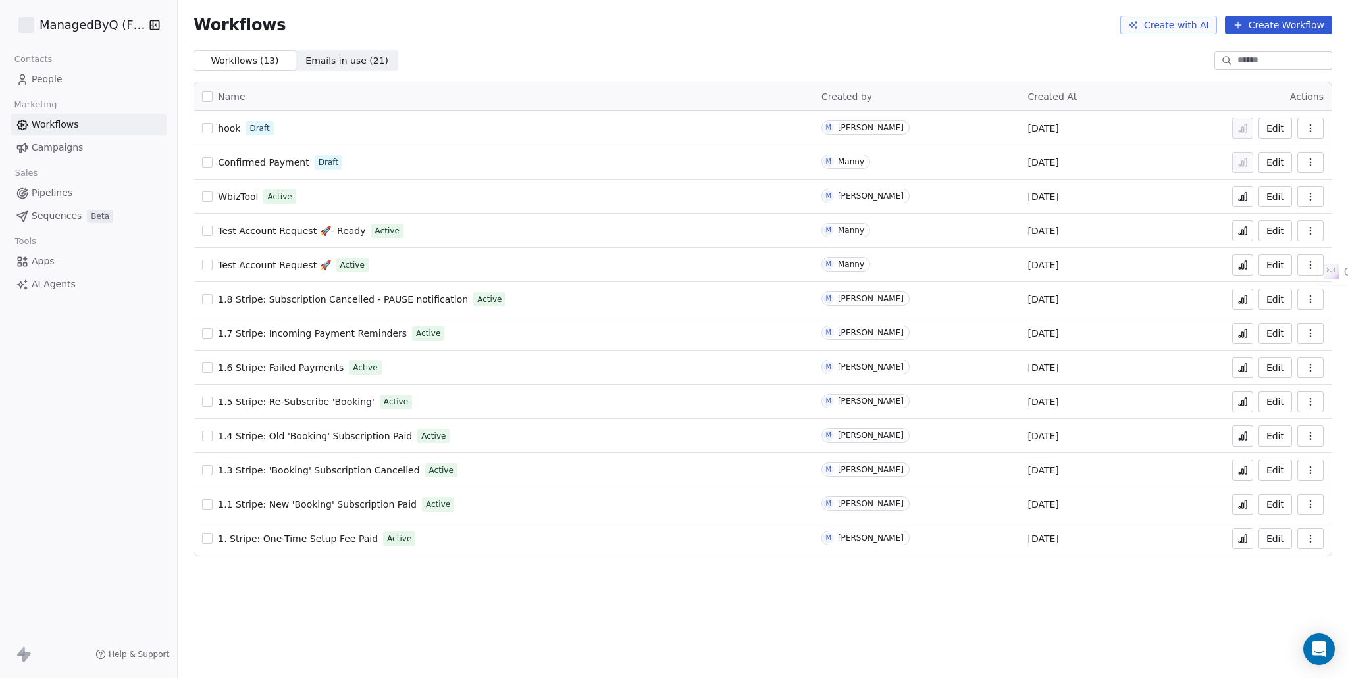
click at [236, 199] on span "WbizTool" at bounding box center [238, 196] width 40 height 11
